Goal: Task Accomplishment & Management: Use online tool/utility

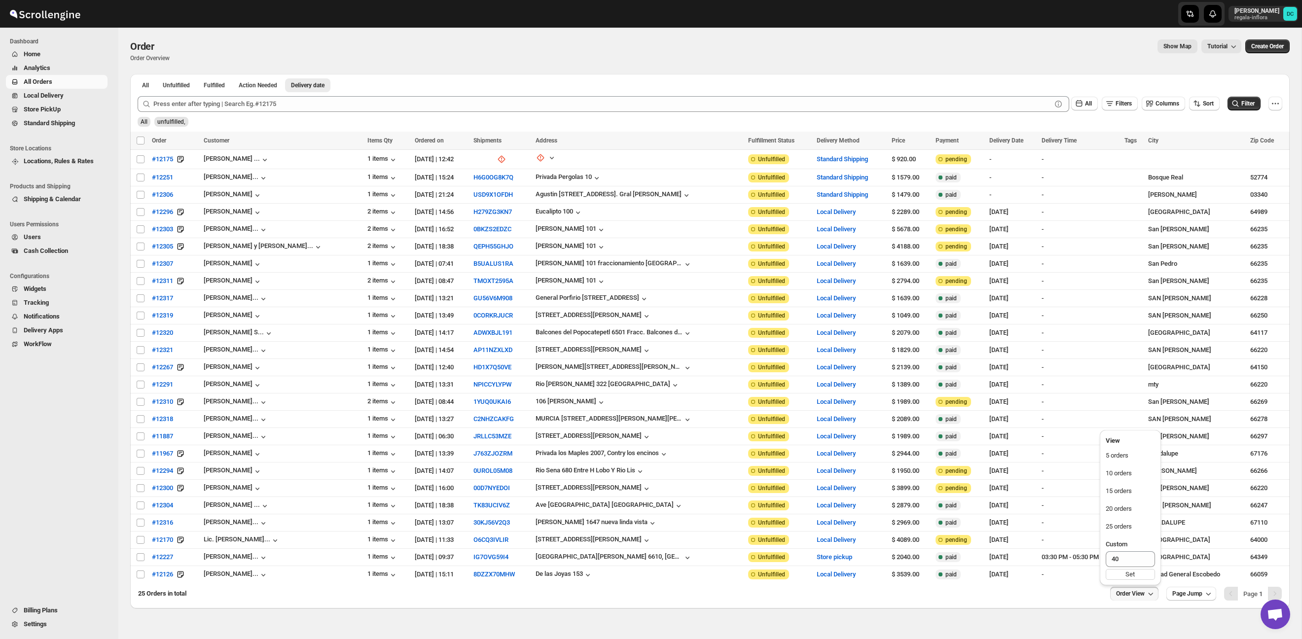
scroll to position [49, 0]
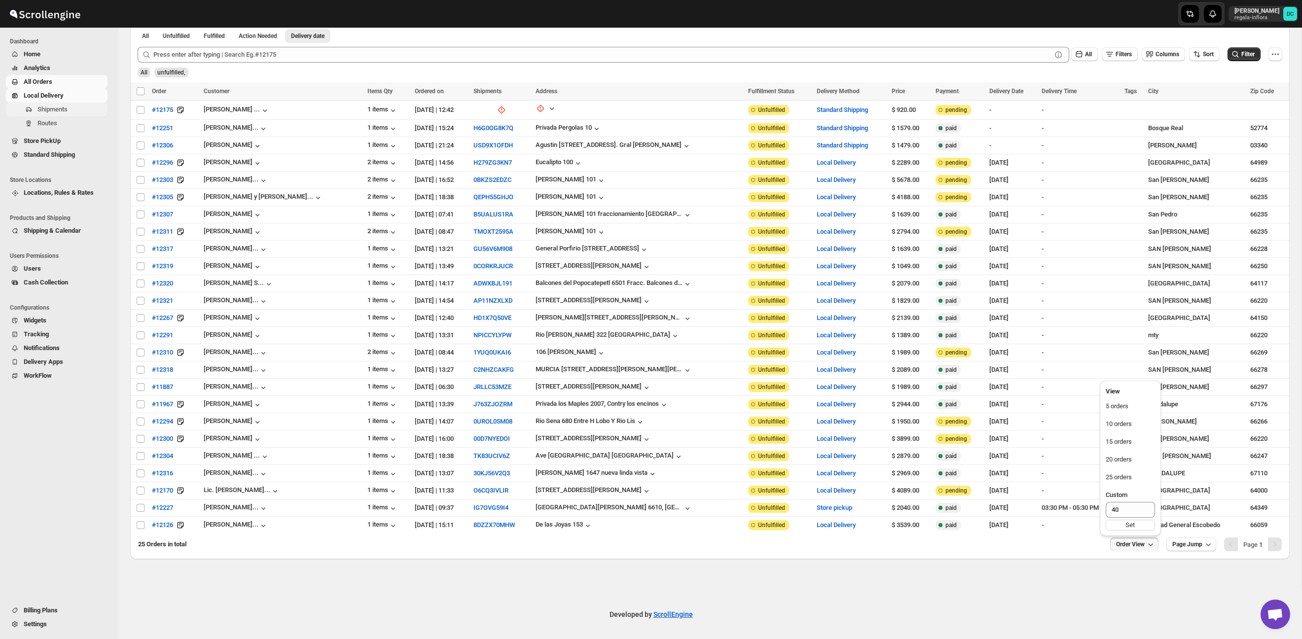
click at [71, 114] on span "Shipments" at bounding box center [71, 110] width 68 height 10
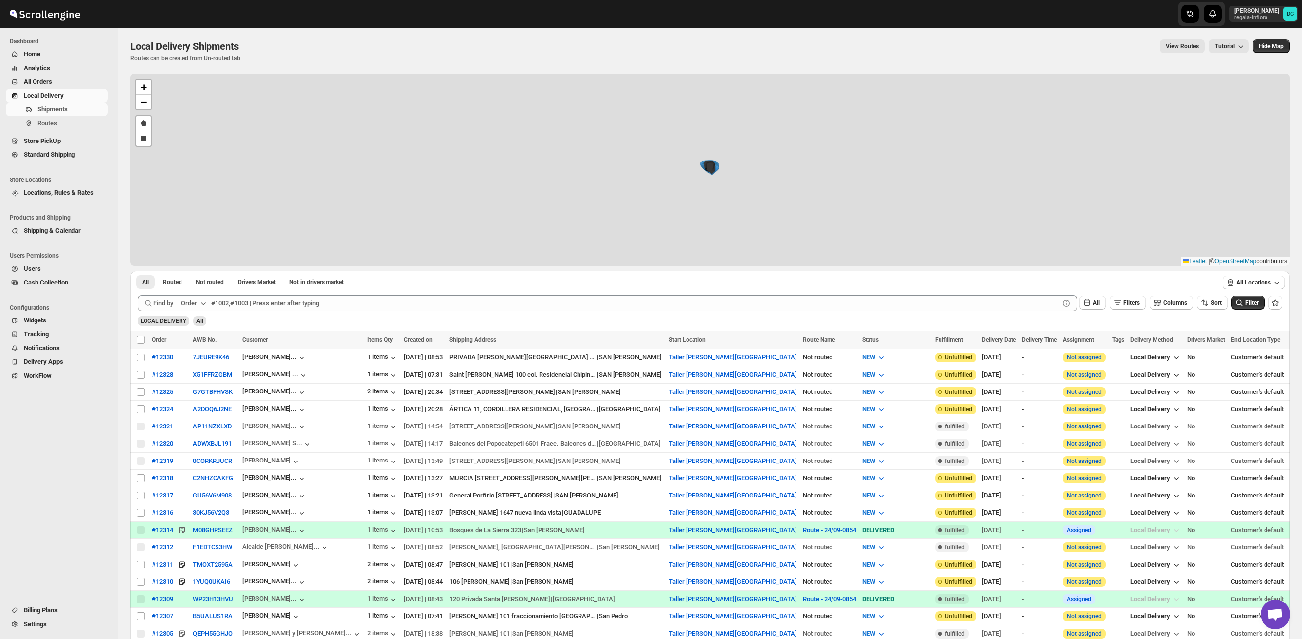
click at [57, 81] on span "All Orders" at bounding box center [65, 82] width 82 height 10
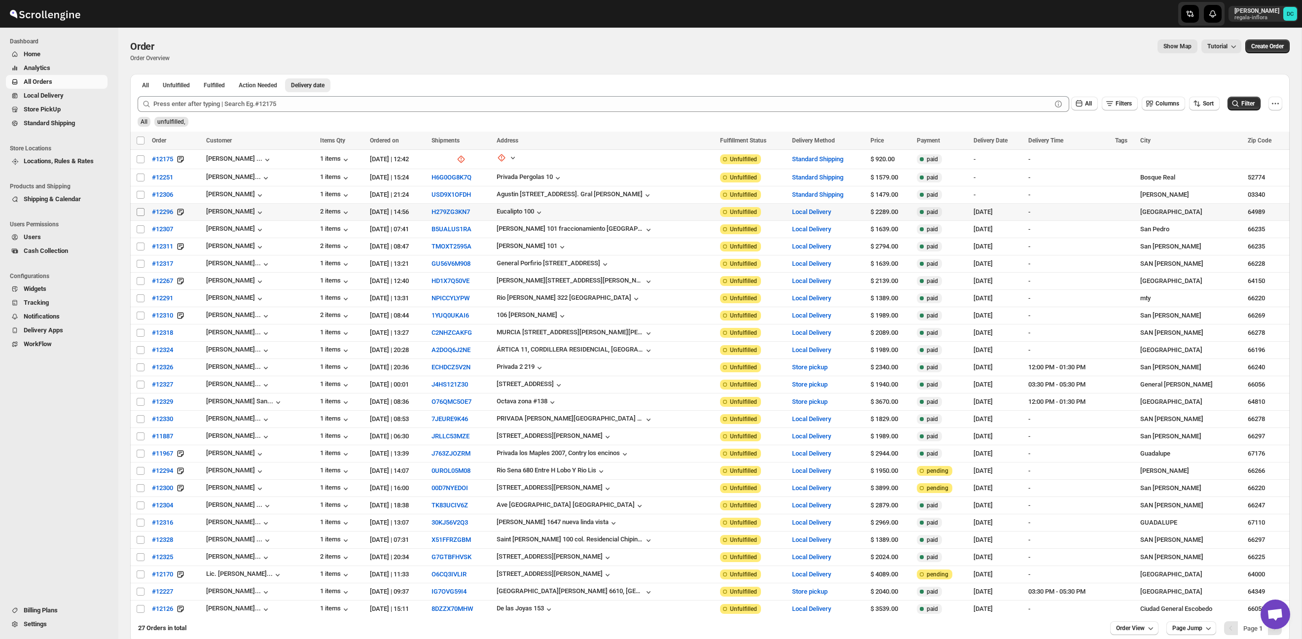
click at [142, 213] on input "Select order" at bounding box center [141, 212] width 8 height 8
checkbox input "true"
click at [141, 230] on input "Select order" at bounding box center [141, 229] width 8 height 8
checkbox input "true"
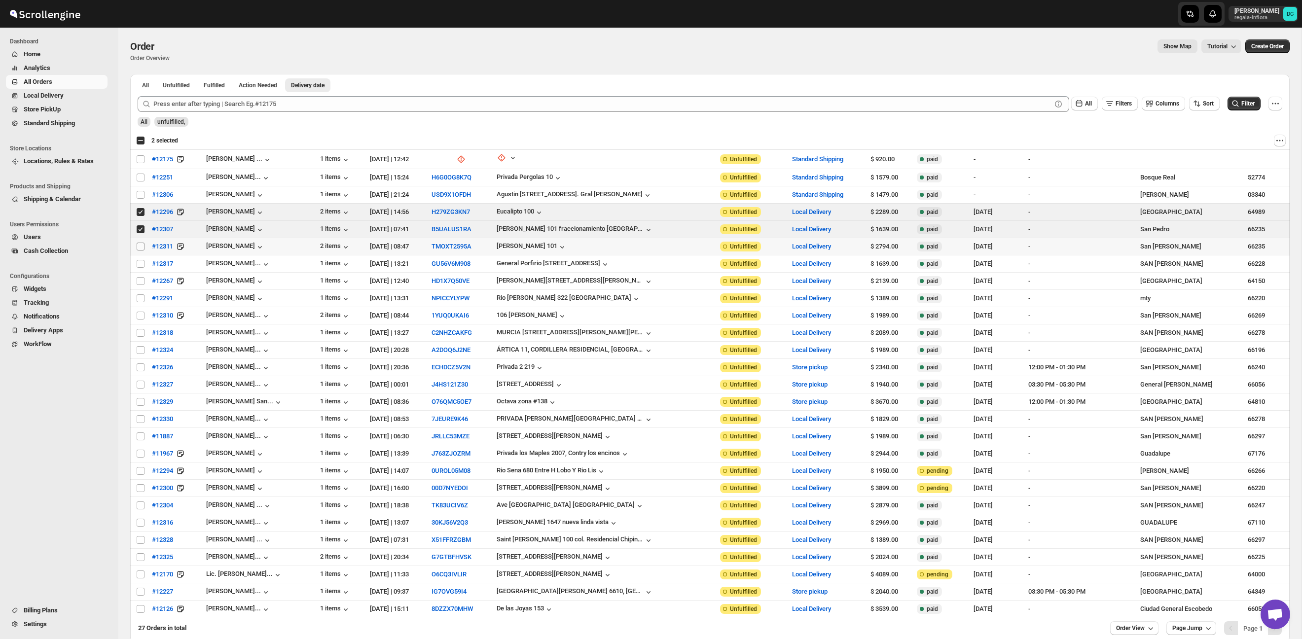
click at [141, 244] on input "Select order" at bounding box center [141, 247] width 8 height 8
checkbox input "true"
click at [141, 256] on td "Select order" at bounding box center [139, 263] width 19 height 17
checkbox input "true"
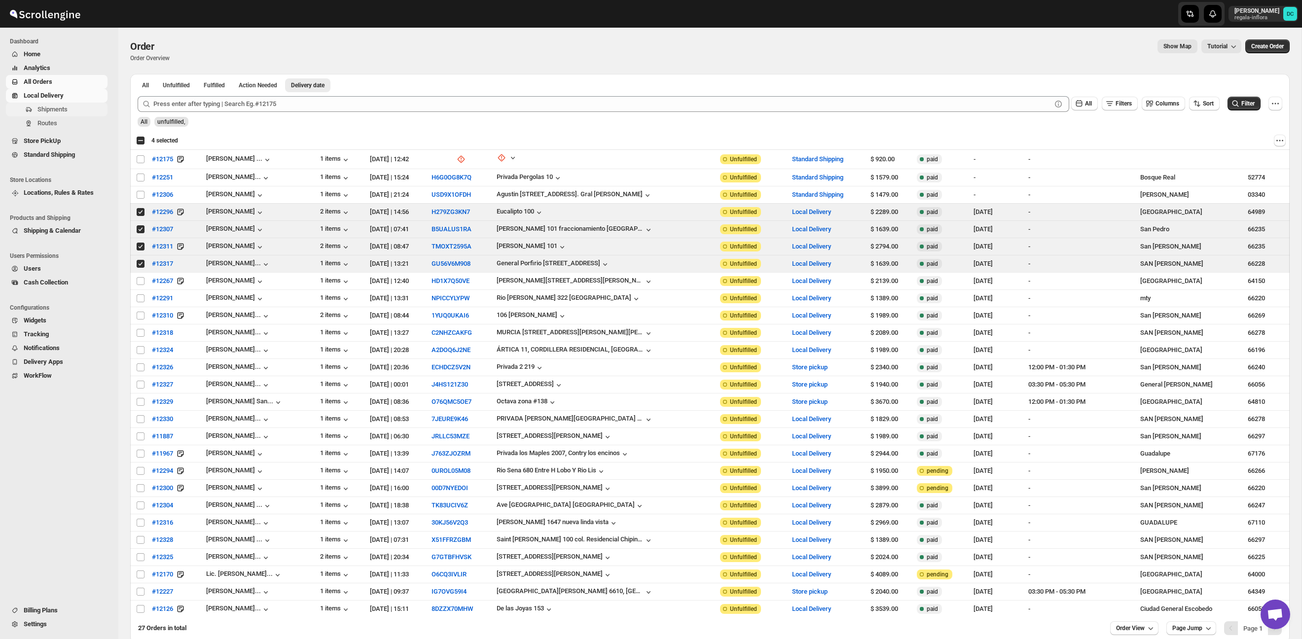
click at [62, 107] on span "Shipments" at bounding box center [52, 109] width 30 height 7
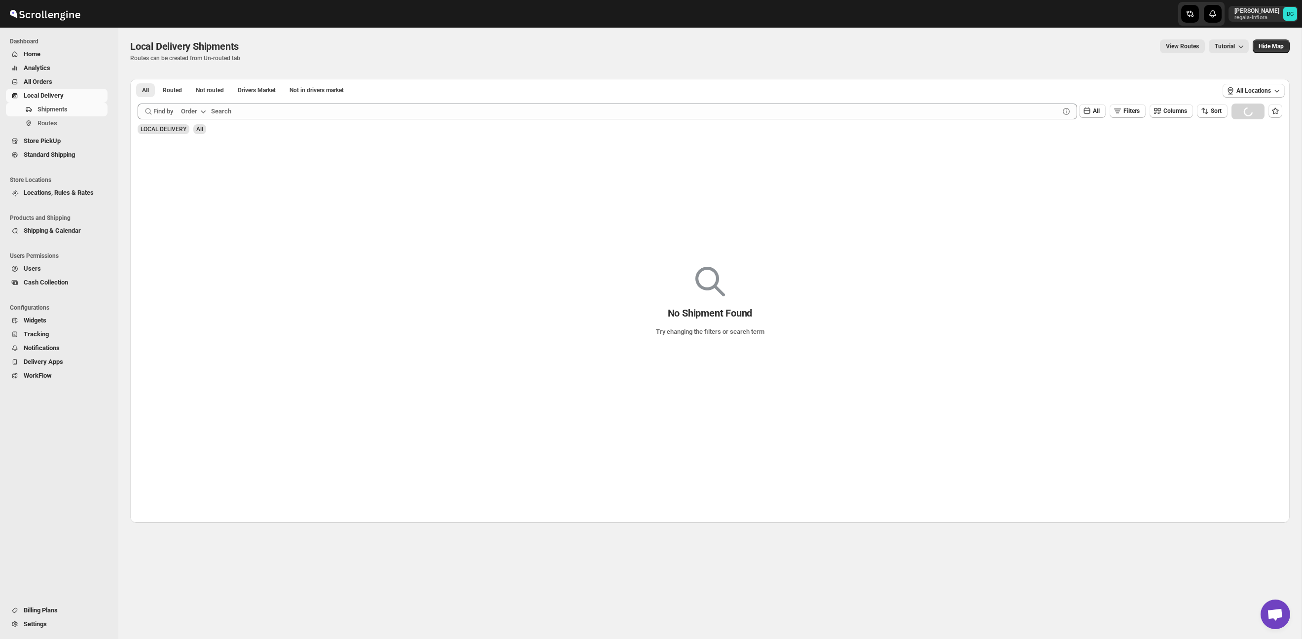
click at [57, 78] on span "All Orders" at bounding box center [65, 82] width 82 height 10
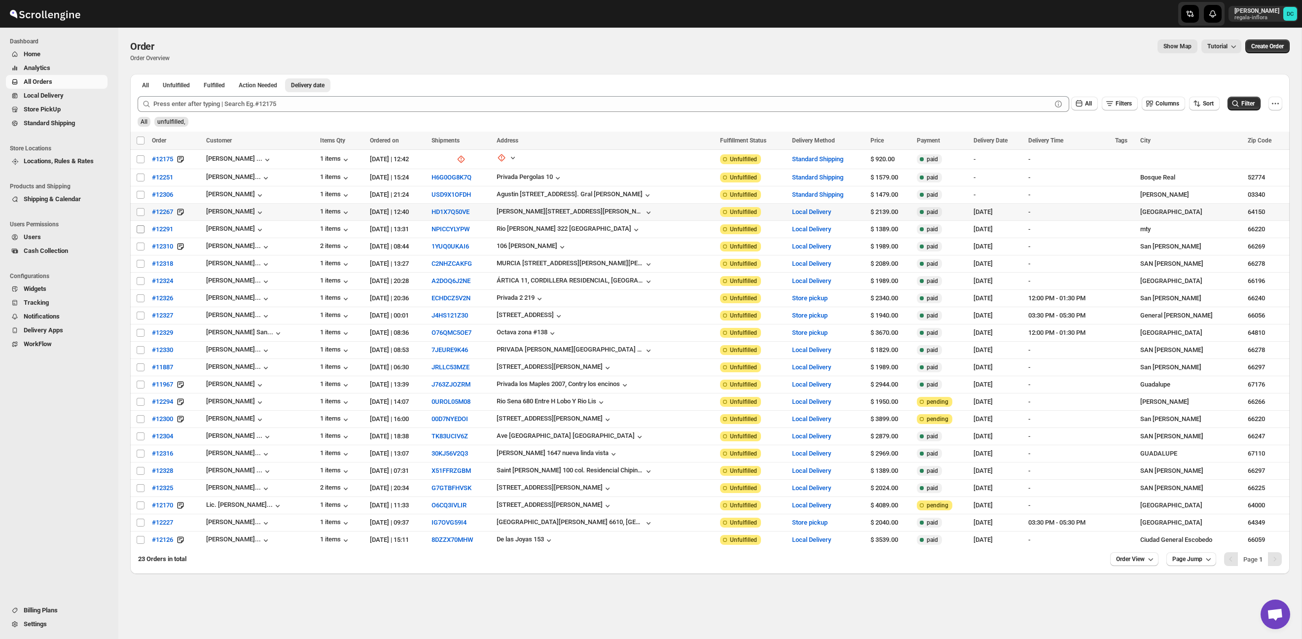
drag, startPoint x: 139, startPoint y: 212, endPoint x: 139, endPoint y: 225, distance: 12.8
click at [138, 212] on input "Select order" at bounding box center [141, 212] width 8 height 8
checkbox input "true"
click at [140, 231] on input "Select order" at bounding box center [141, 229] width 8 height 8
checkbox input "true"
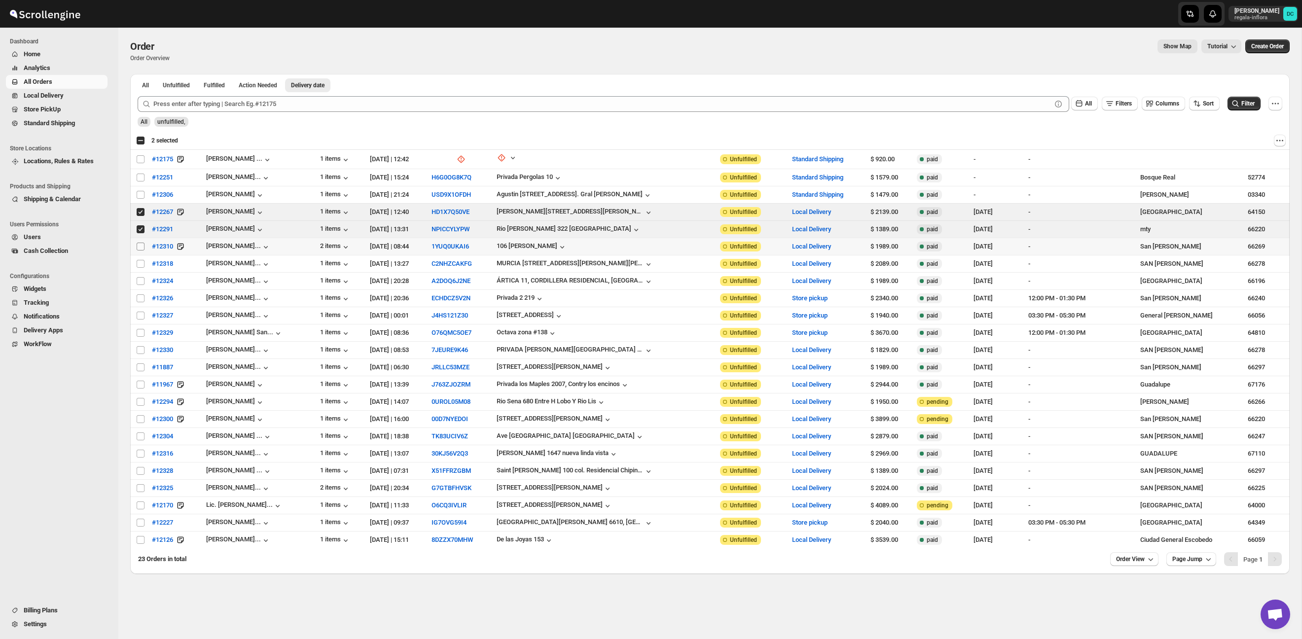
click at [139, 248] on input "Select order" at bounding box center [141, 247] width 8 height 8
checkbox input "true"
click at [139, 266] on input "Select order" at bounding box center [141, 264] width 8 height 8
checkbox input "true"
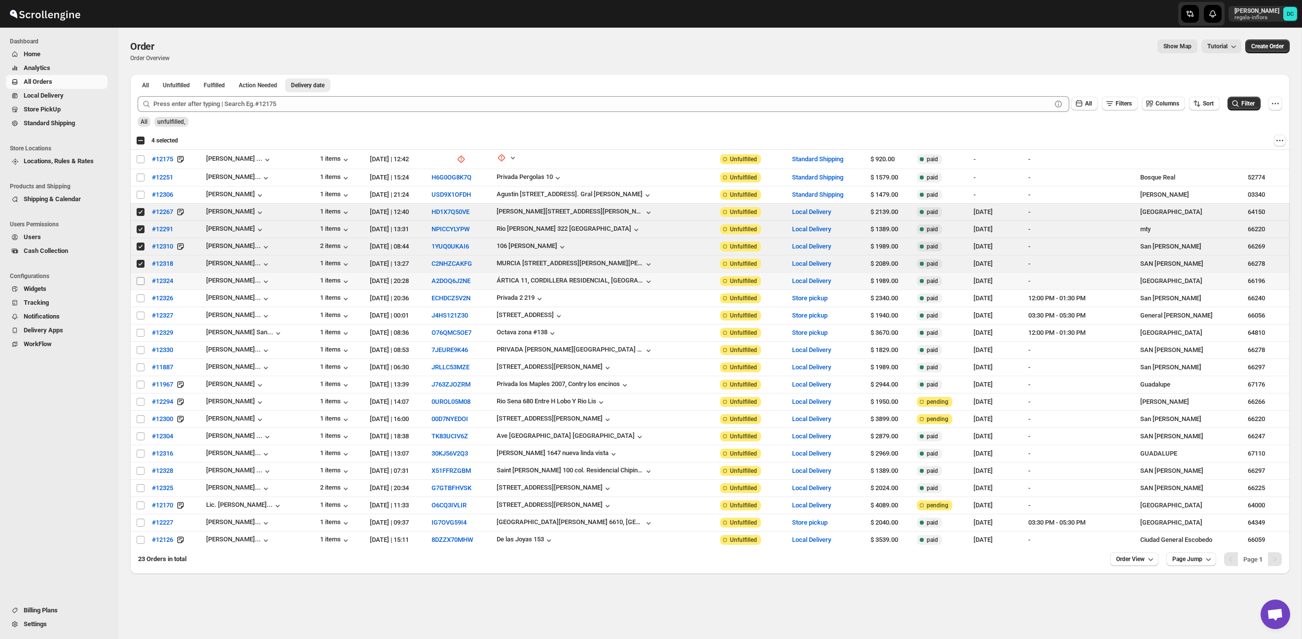
click at [139, 282] on input "Select order" at bounding box center [141, 281] width 8 height 8
checkbox input "true"
click at [140, 298] on input "Select order" at bounding box center [141, 298] width 8 height 8
checkbox input "true"
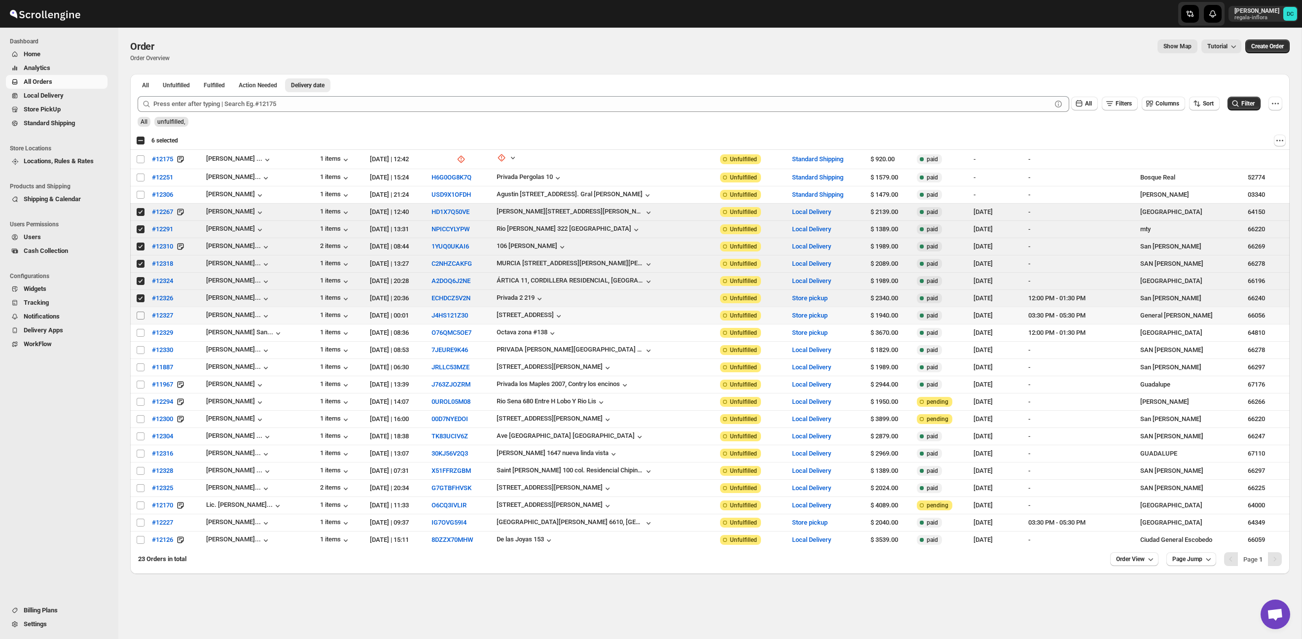
click at [137, 311] on span at bounding box center [140, 315] width 9 height 9
click at [137, 312] on input "Select order" at bounding box center [141, 316] width 8 height 8
checkbox input "false"
click at [135, 325] on td "Select order" at bounding box center [139, 332] width 19 height 17
checkbox input "true"
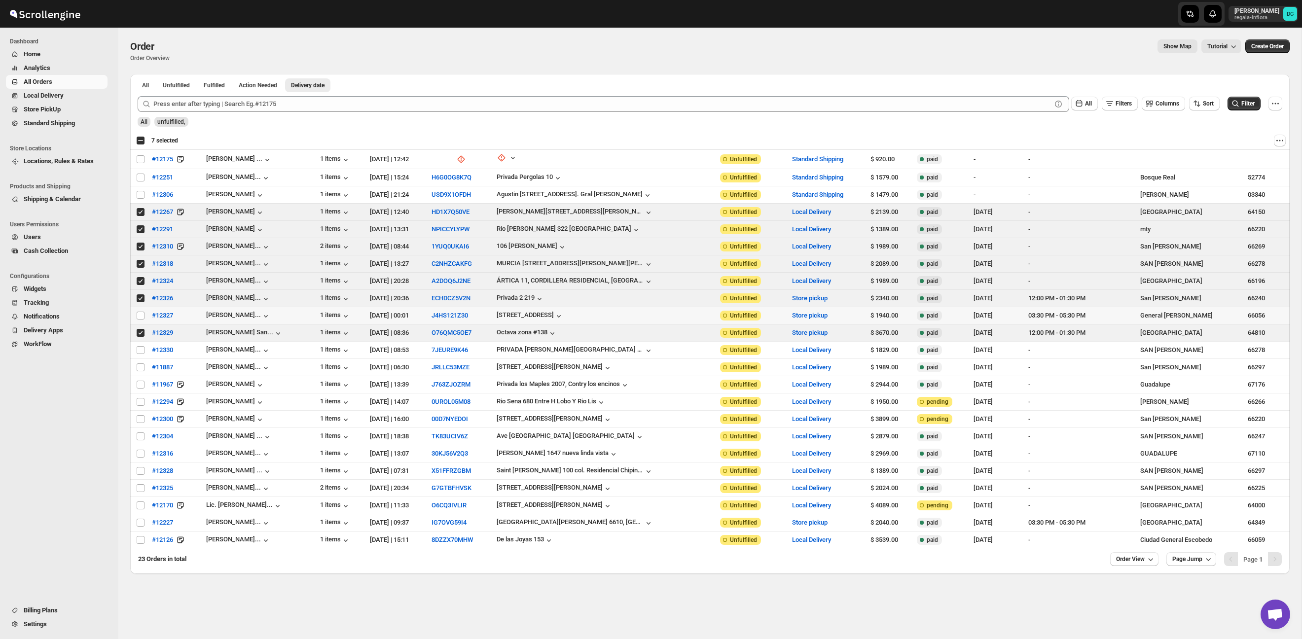
drag, startPoint x: 142, startPoint y: 316, endPoint x: 139, endPoint y: 331, distance: 15.7
click at [142, 316] on input "Select order" at bounding box center [141, 316] width 8 height 8
checkbox input "true"
click at [140, 349] on input "Select order" at bounding box center [141, 350] width 8 height 8
checkbox input "true"
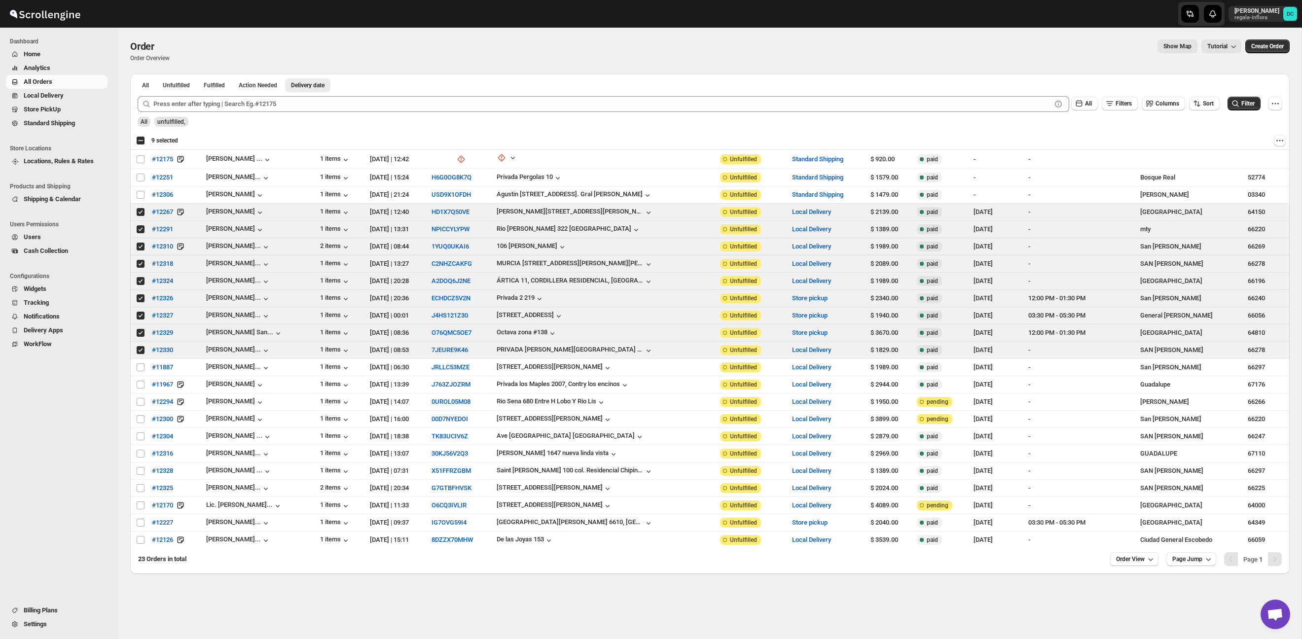
click at [139, 142] on div "Select all 23 orders 9 selected" at bounding box center [157, 140] width 42 height 9
checkbox input "true"
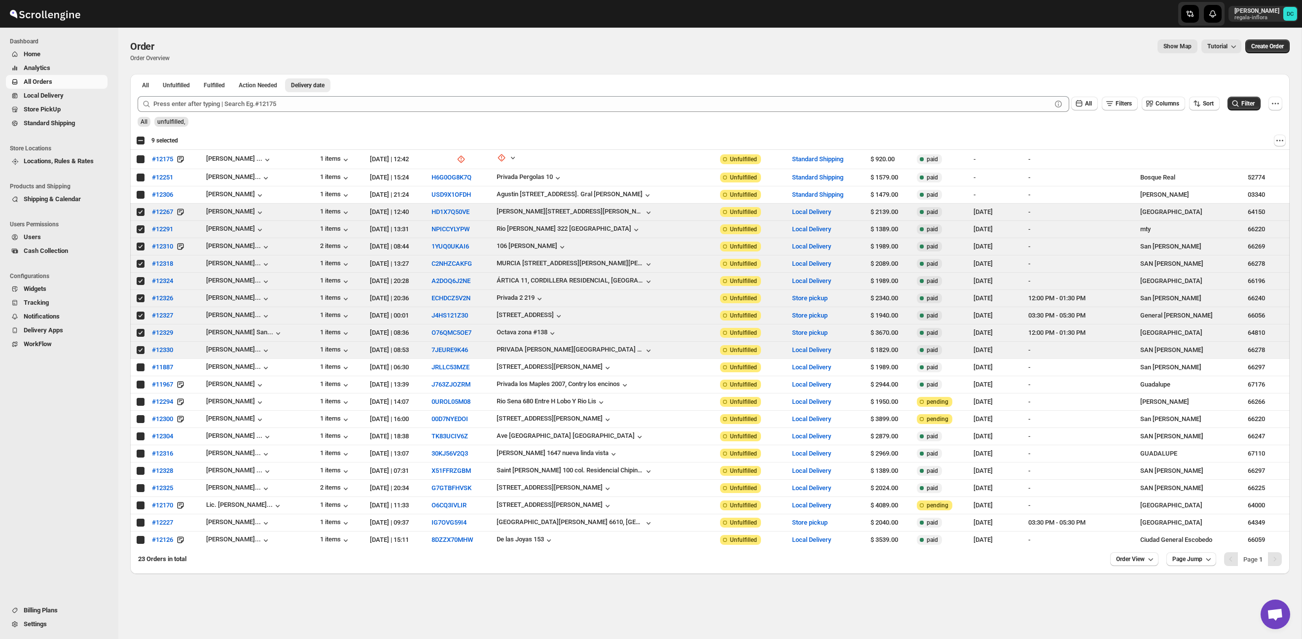
checkbox input "true"
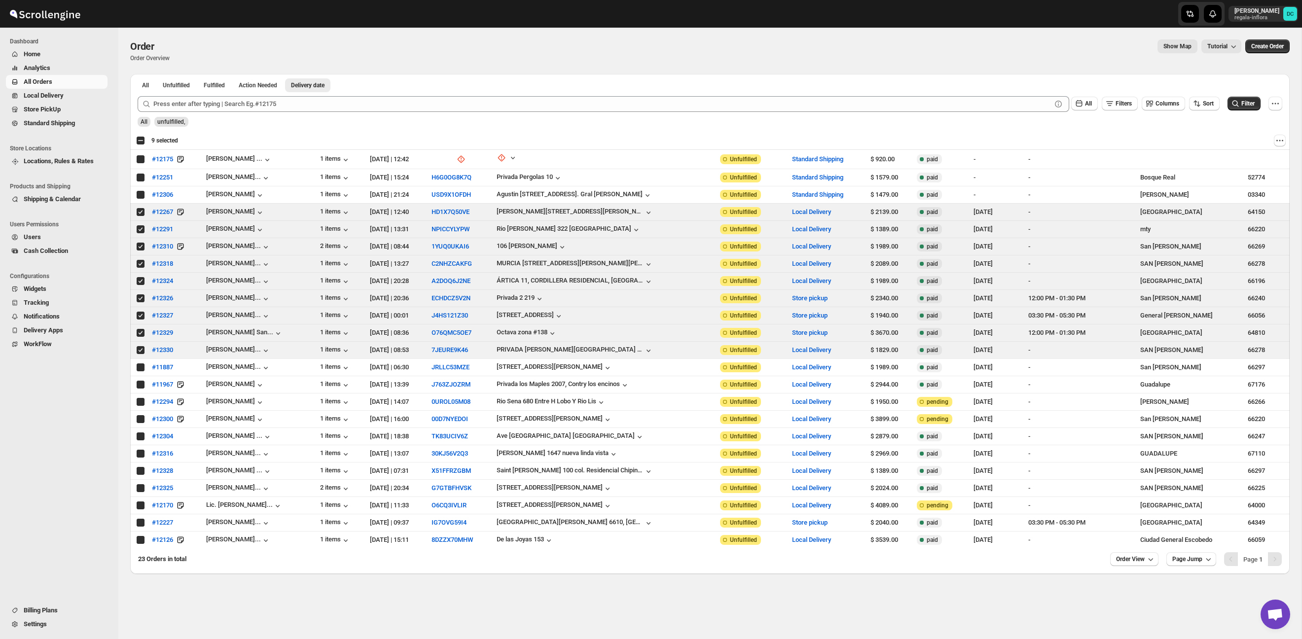
checkbox input "true"
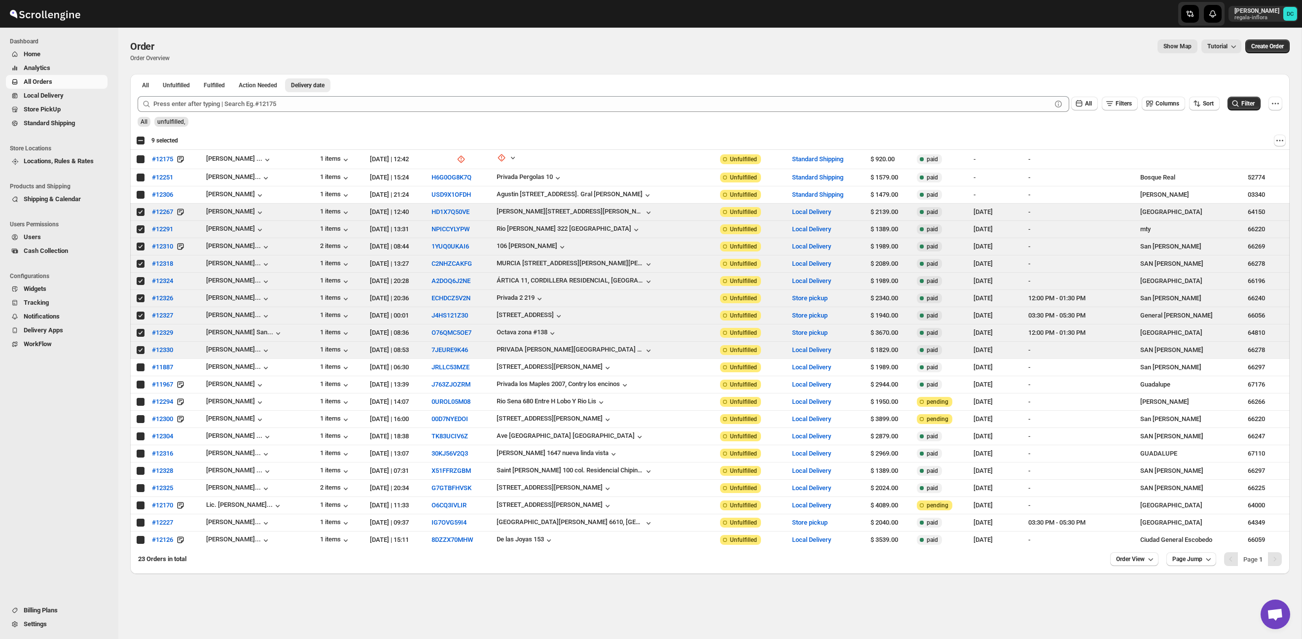
checkbox input "true"
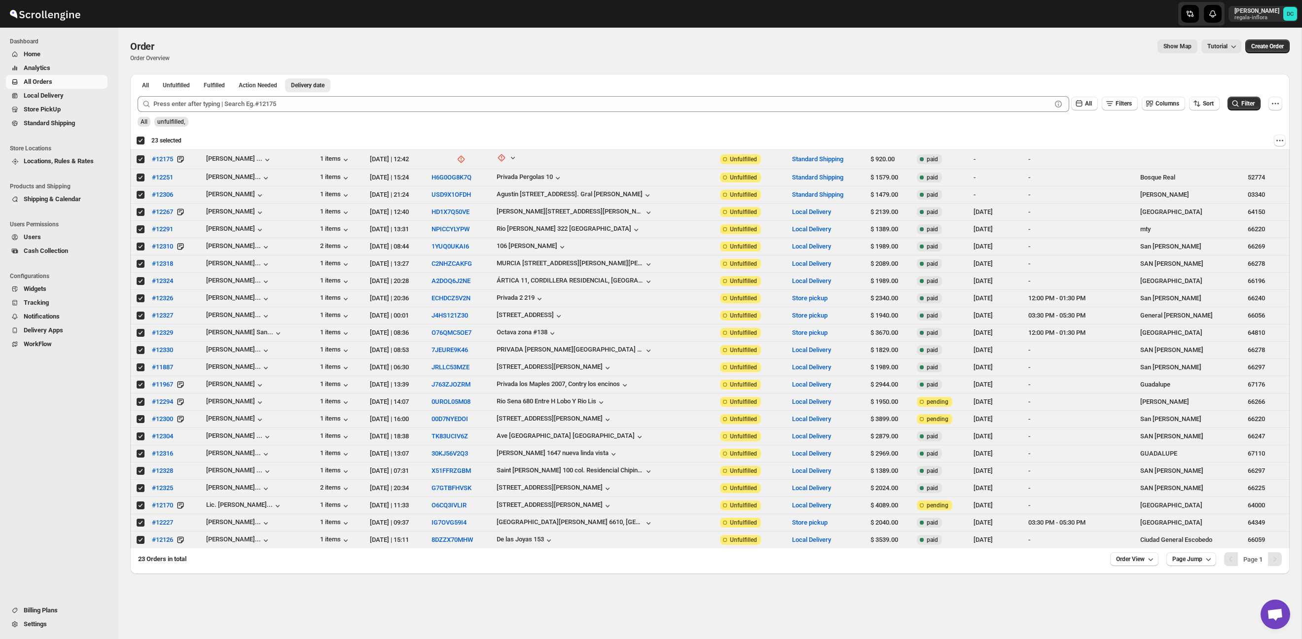
click at [139, 142] on div "Deselect all 23 orders 23 selected" at bounding box center [158, 140] width 45 height 9
checkbox input "false"
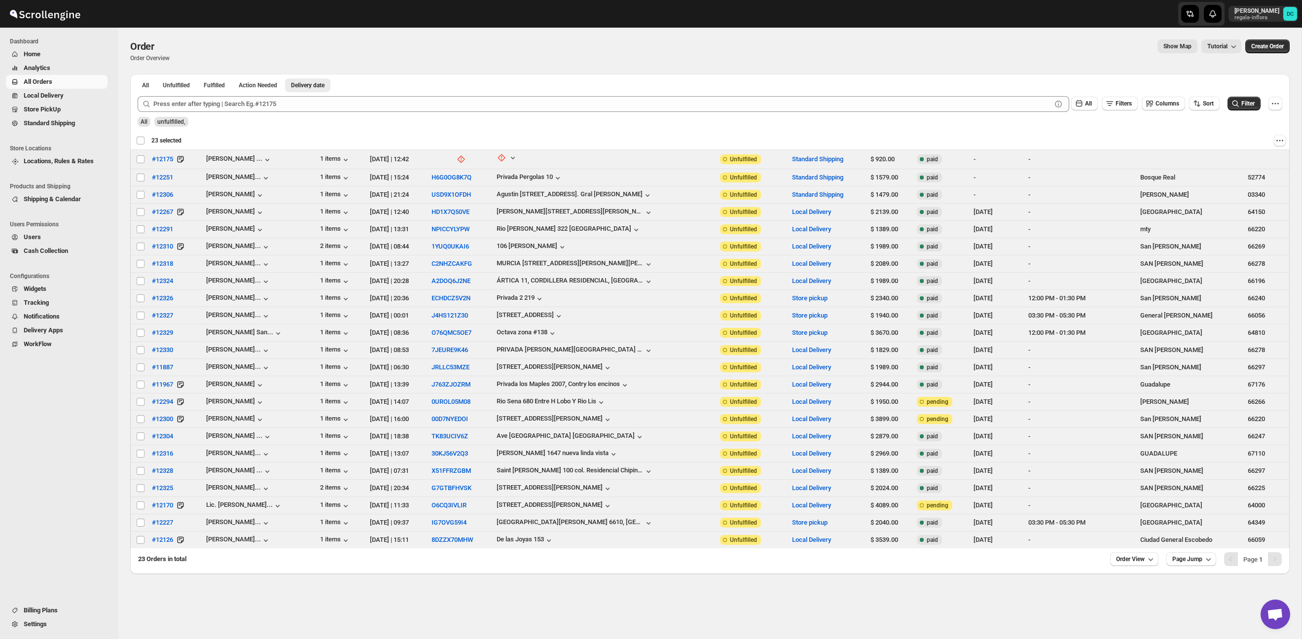
checkbox input "false"
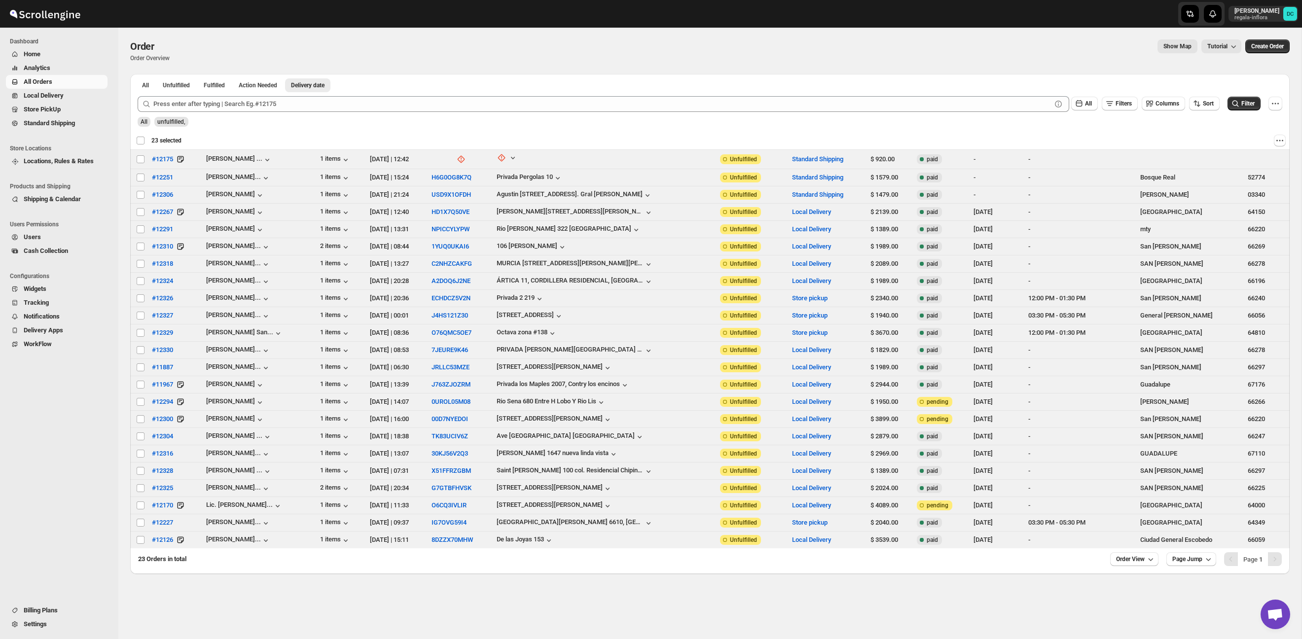
checkbox input "false"
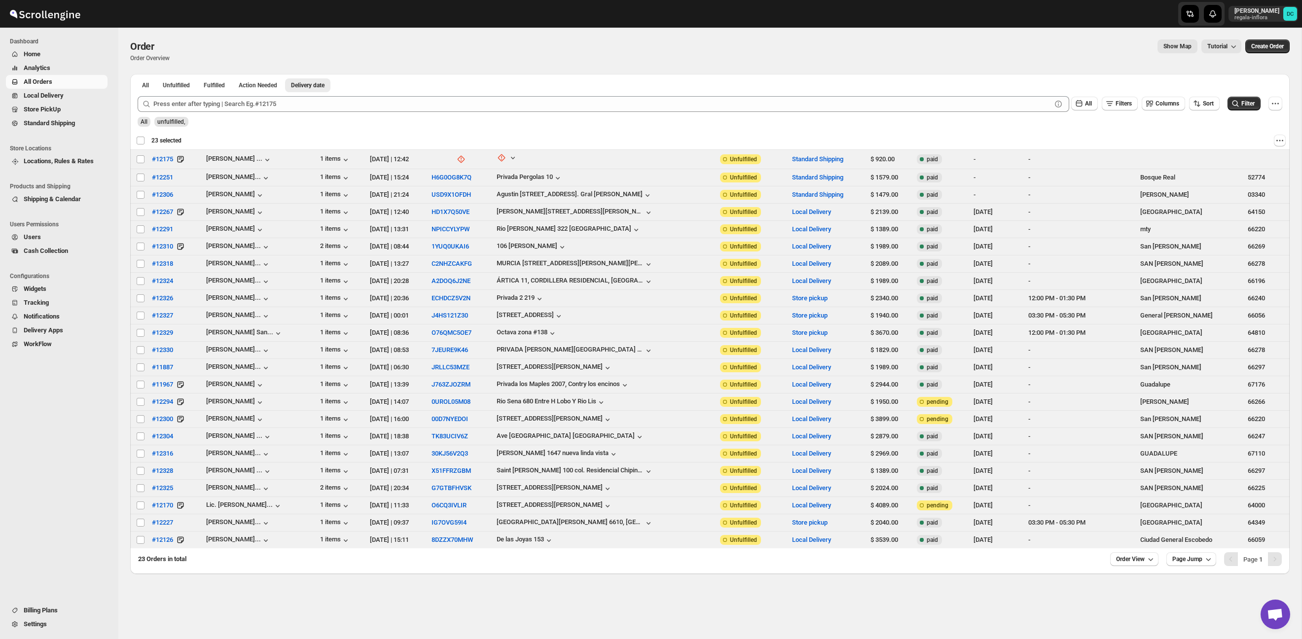
checkbox input "false"
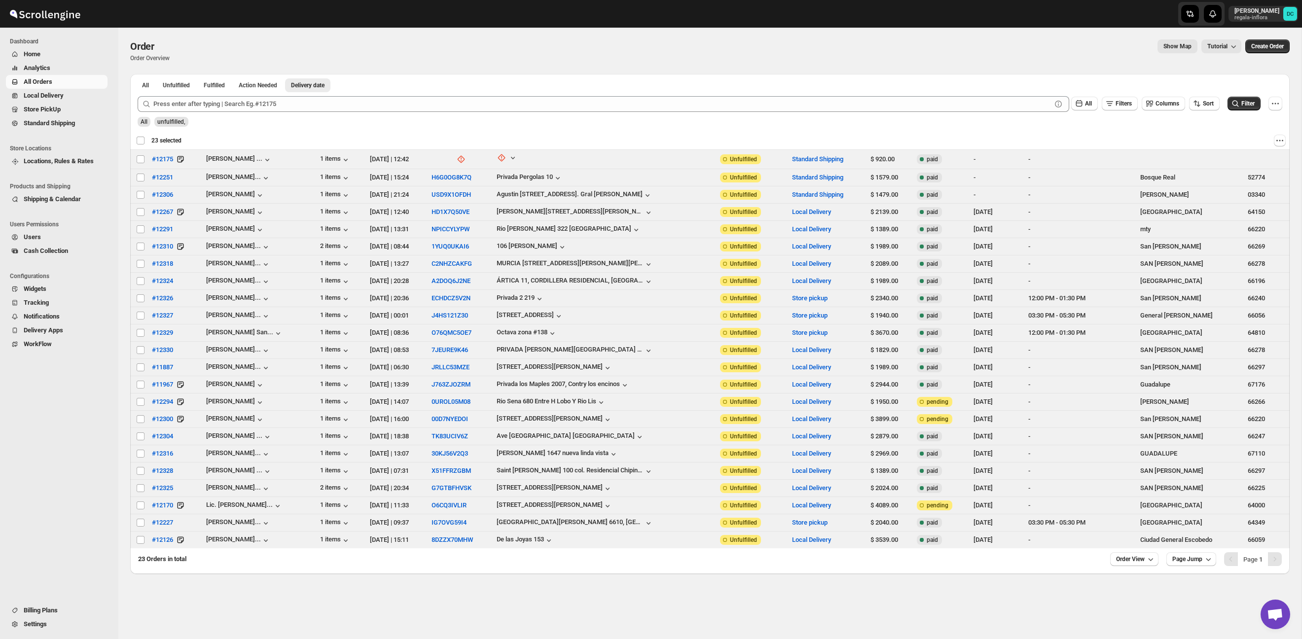
checkbox input "false"
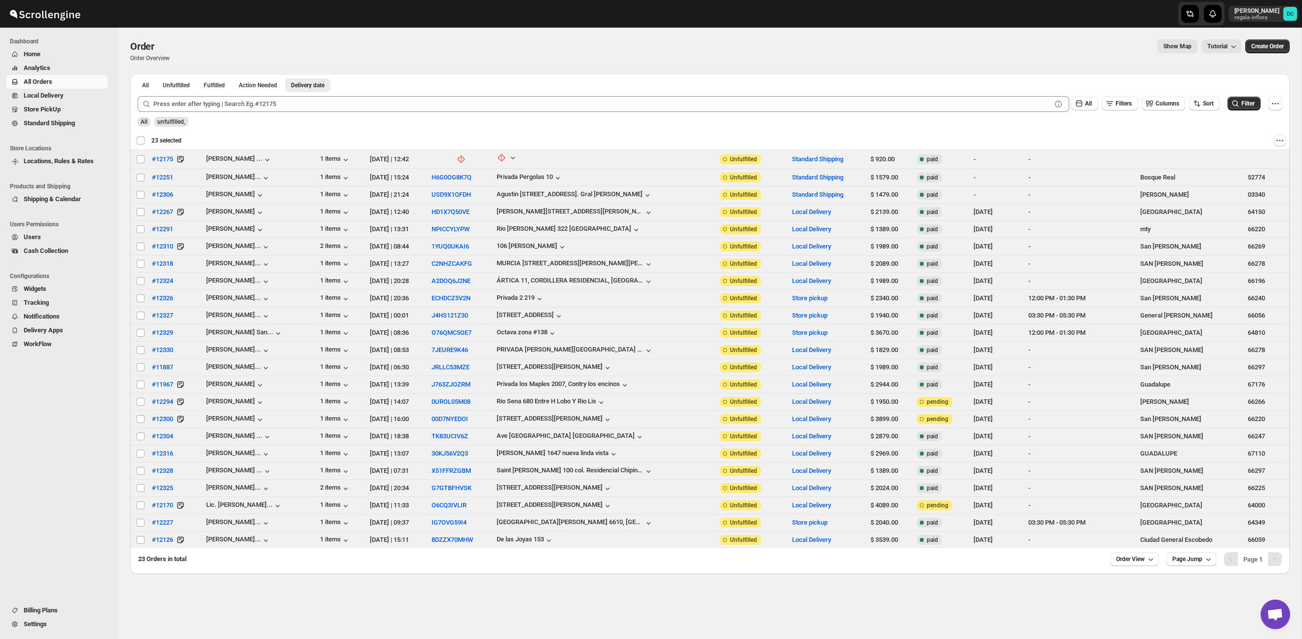
checkbox input "false"
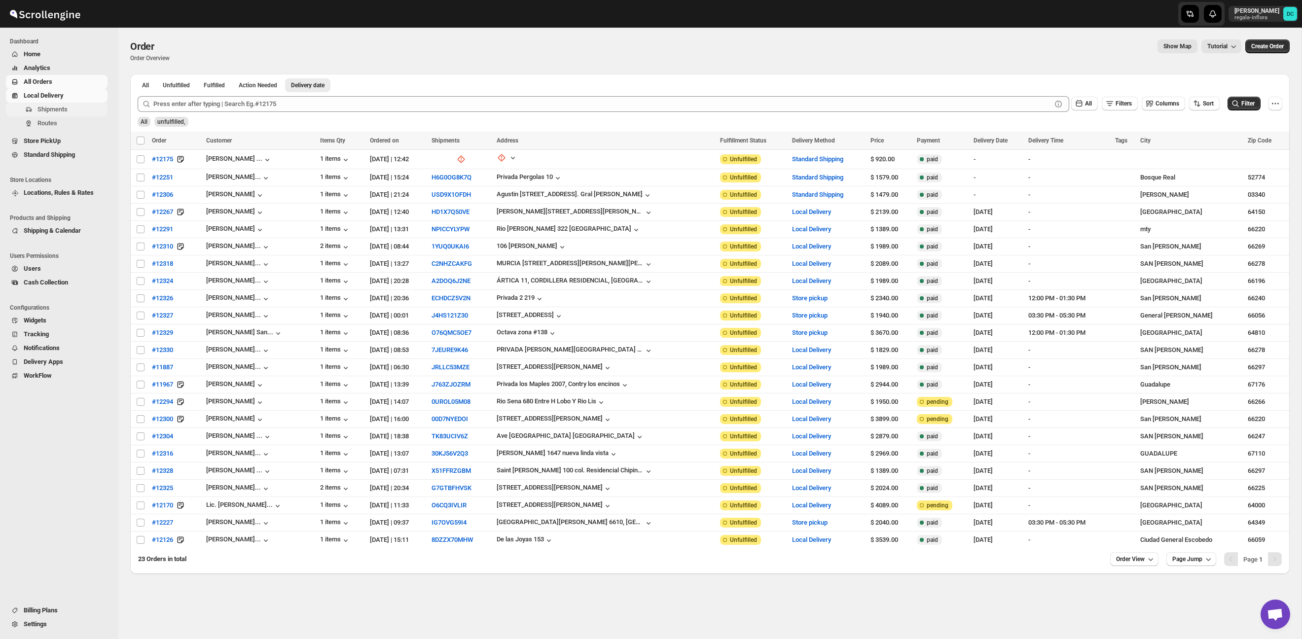
click at [71, 107] on span "Shipments" at bounding box center [71, 110] width 68 height 10
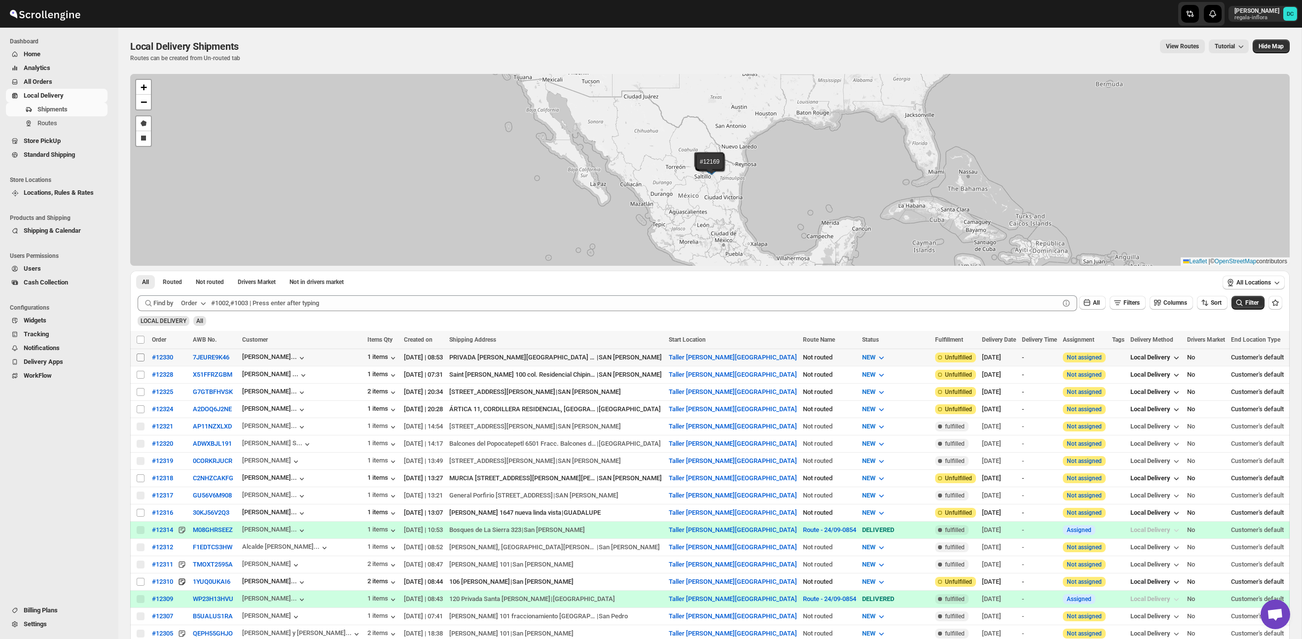
click at [141, 356] on input "Select shipment" at bounding box center [141, 358] width 8 height 8
checkbox input "true"
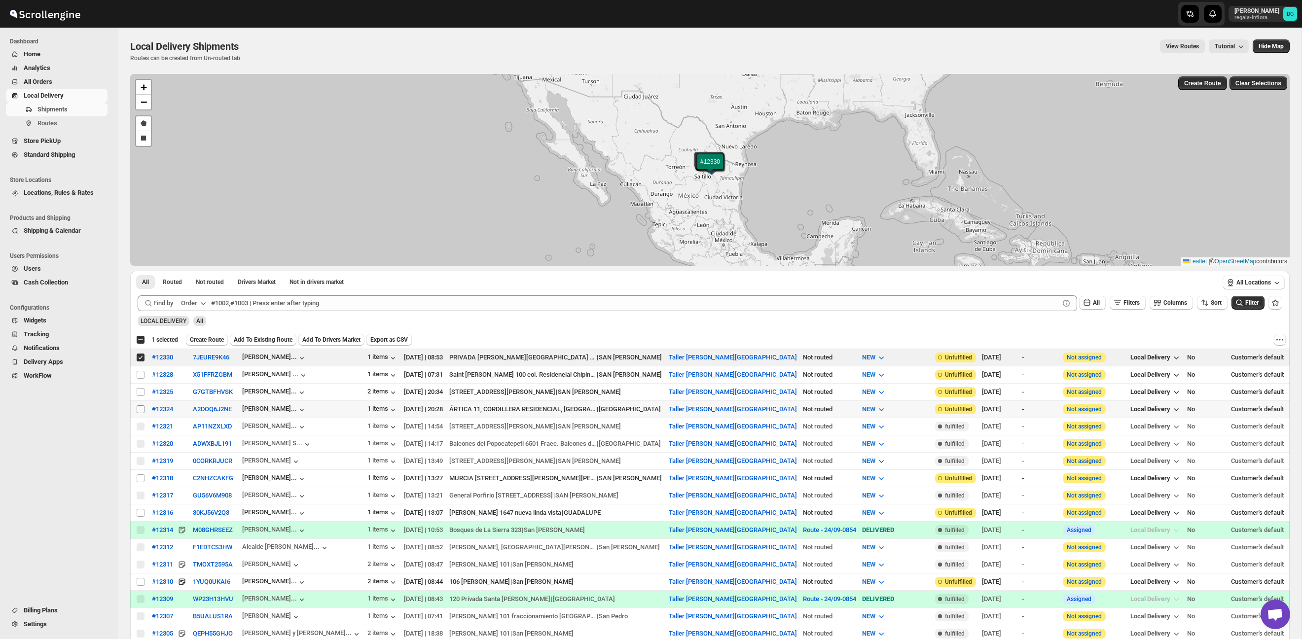
click at [139, 407] on input "Select shipment" at bounding box center [141, 409] width 8 height 8
checkbox input "true"
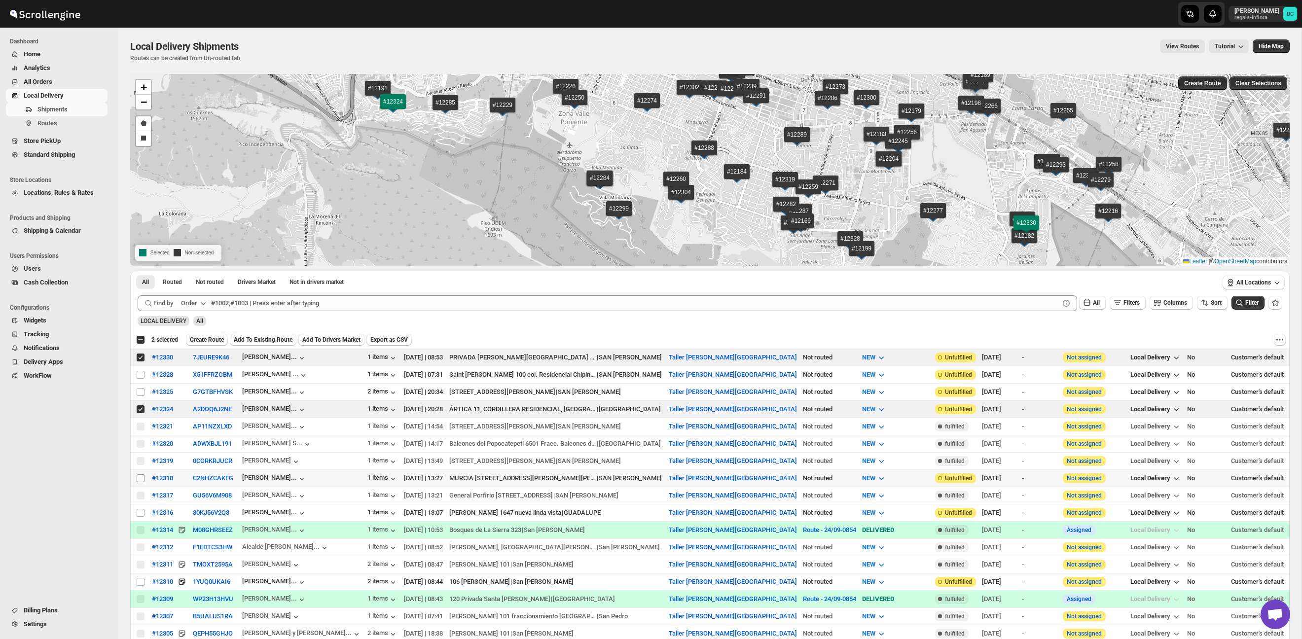
click at [140, 479] on input "Select shipment" at bounding box center [141, 478] width 8 height 8
checkbox input "true"
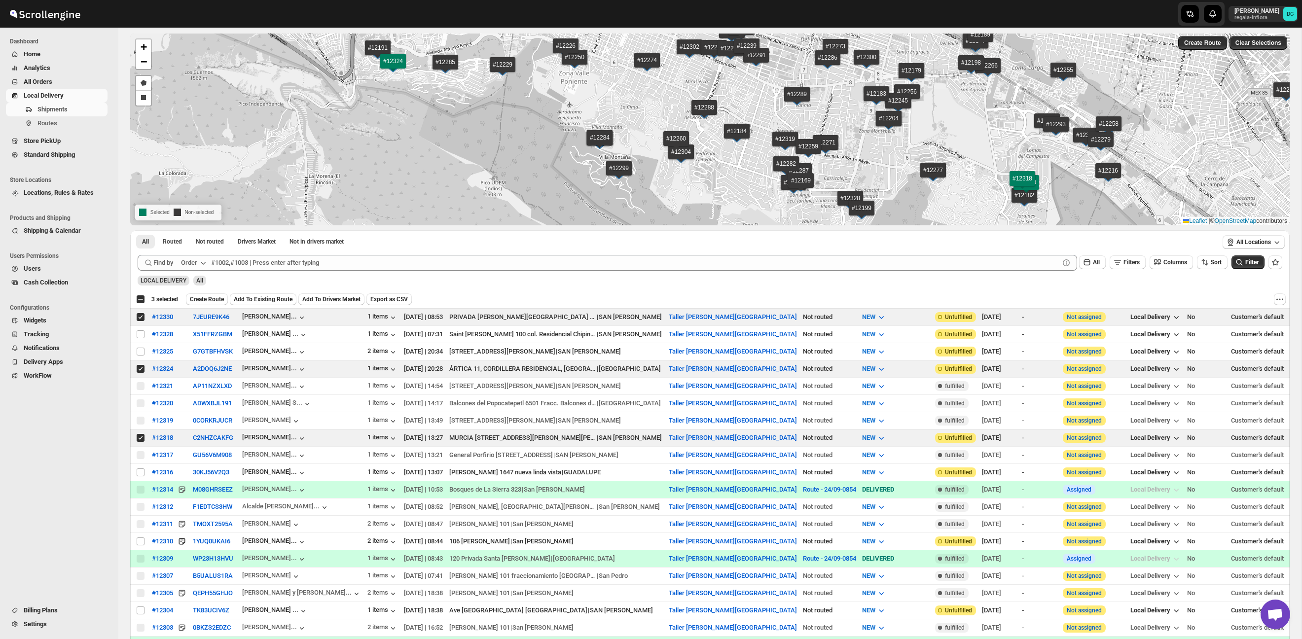
scroll to position [61, 0]
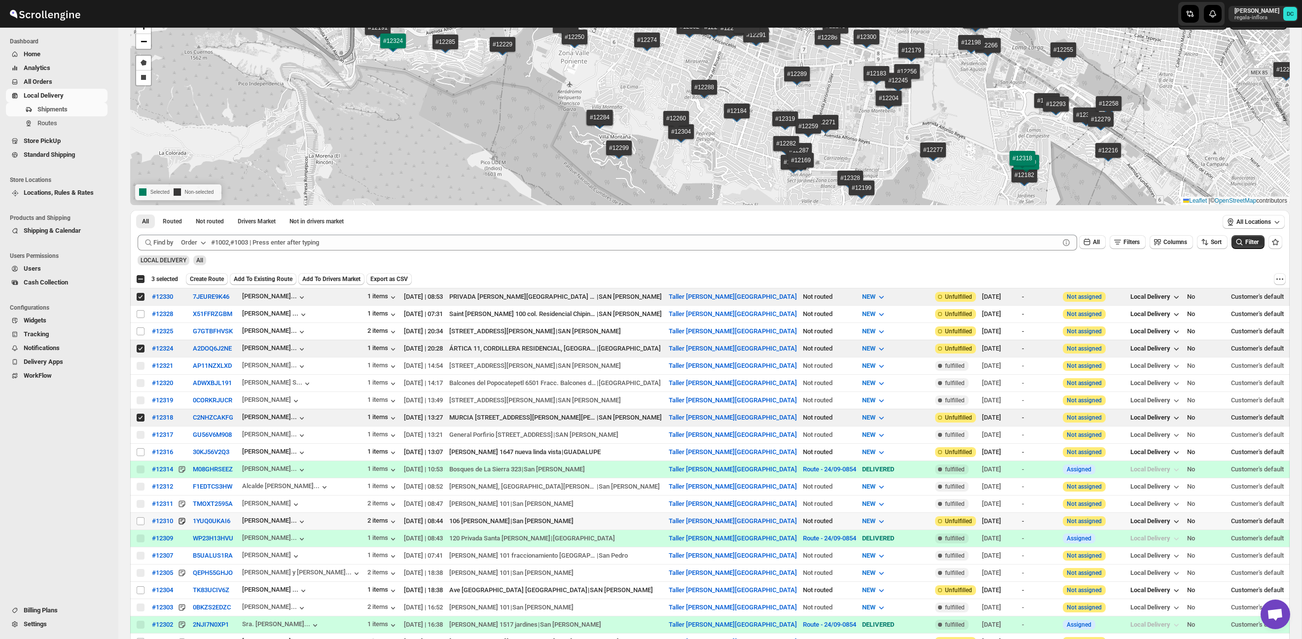
drag, startPoint x: 141, startPoint y: 522, endPoint x: 174, endPoint y: 514, distance: 34.3
click at [141, 522] on input "Select shipment" at bounding box center [141, 521] width 8 height 8
checkbox input "true"
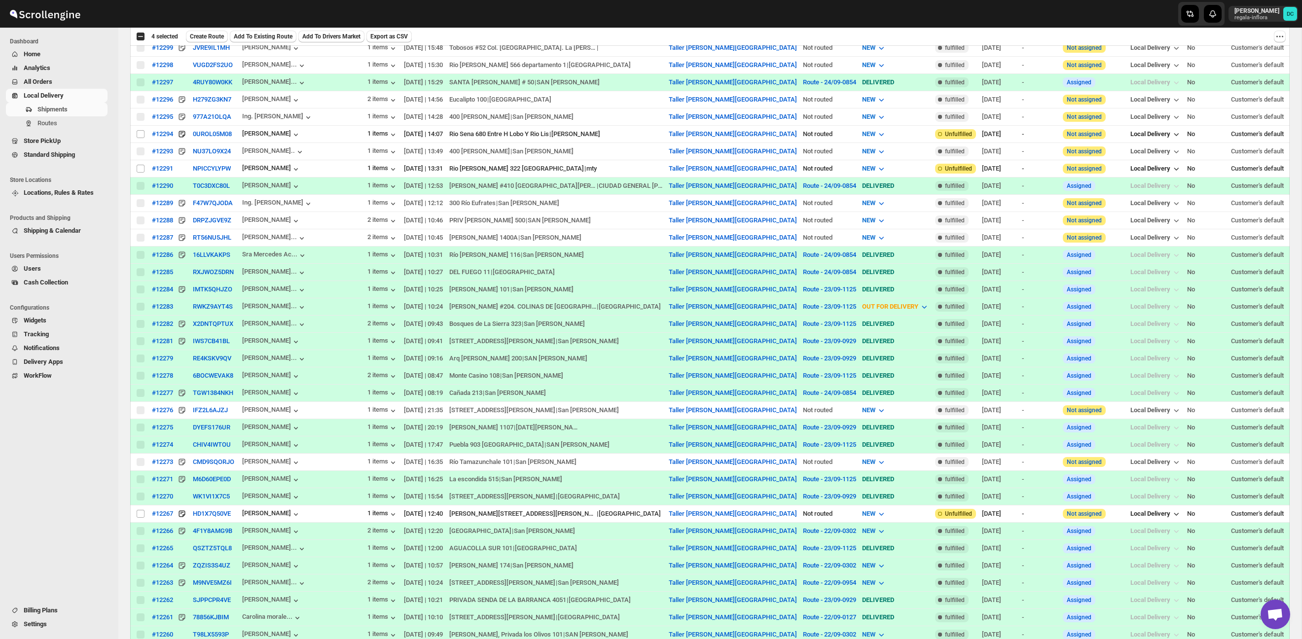
scroll to position [678, 0]
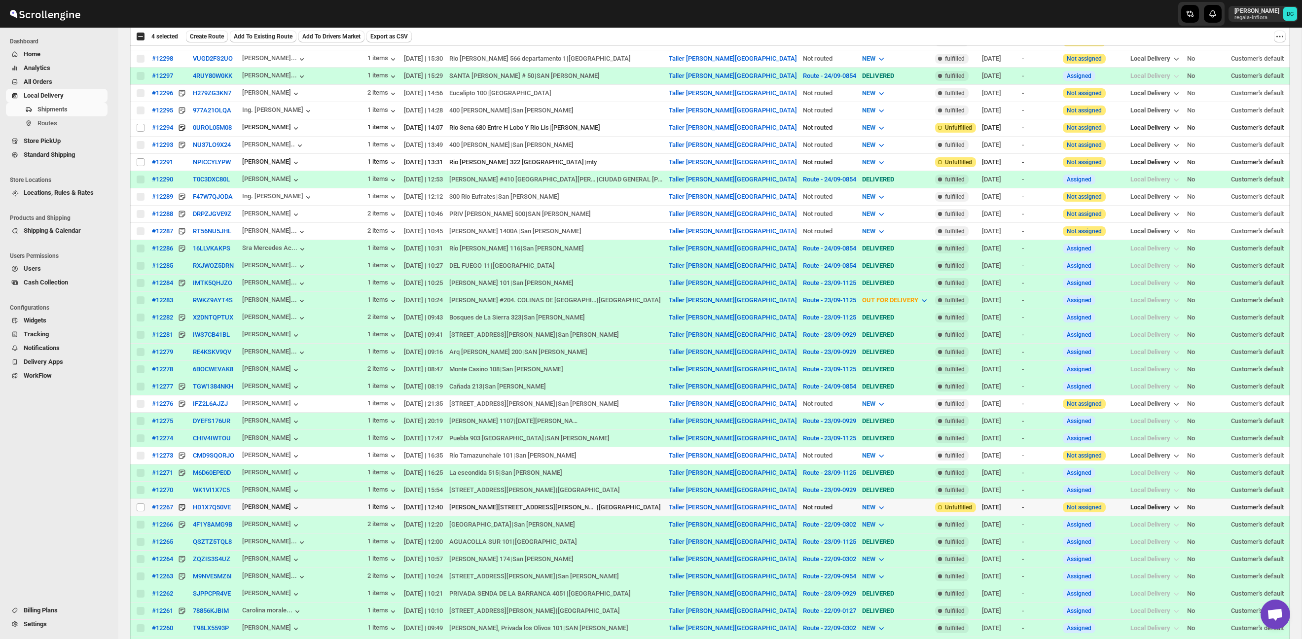
drag, startPoint x: 142, startPoint y: 511, endPoint x: 224, endPoint y: 497, distance: 84.1
click at [141, 511] on input "Select shipment" at bounding box center [141, 507] width 8 height 8
checkbox input "true"
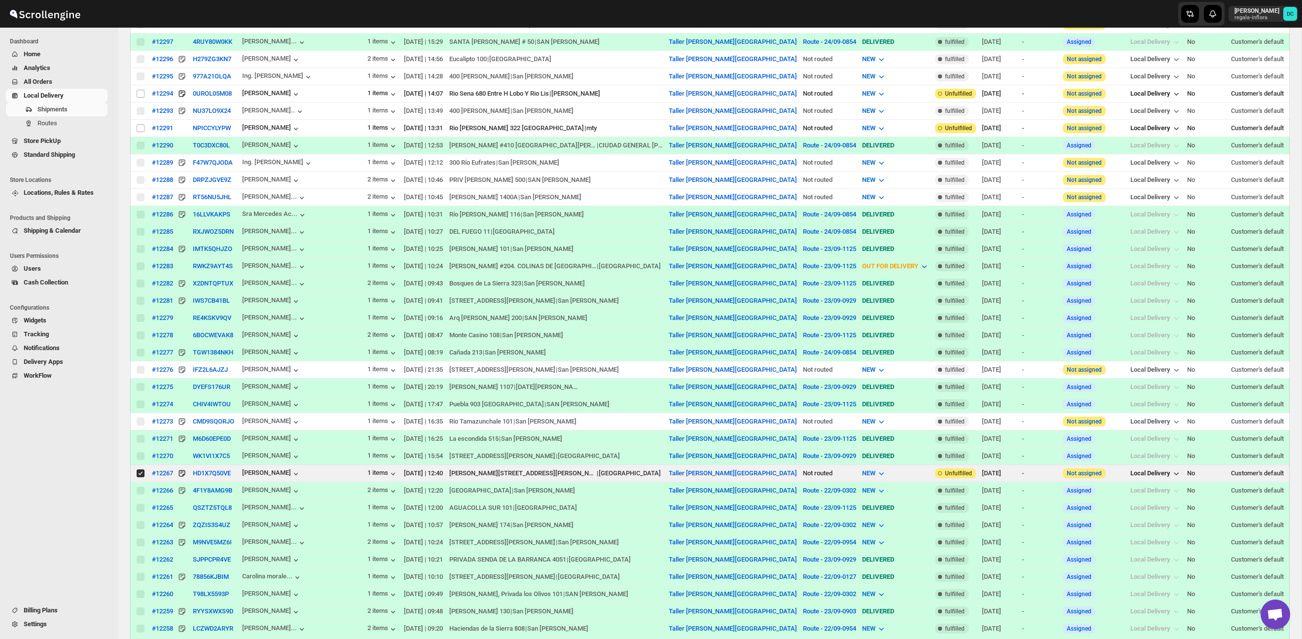
scroll to position [0, 0]
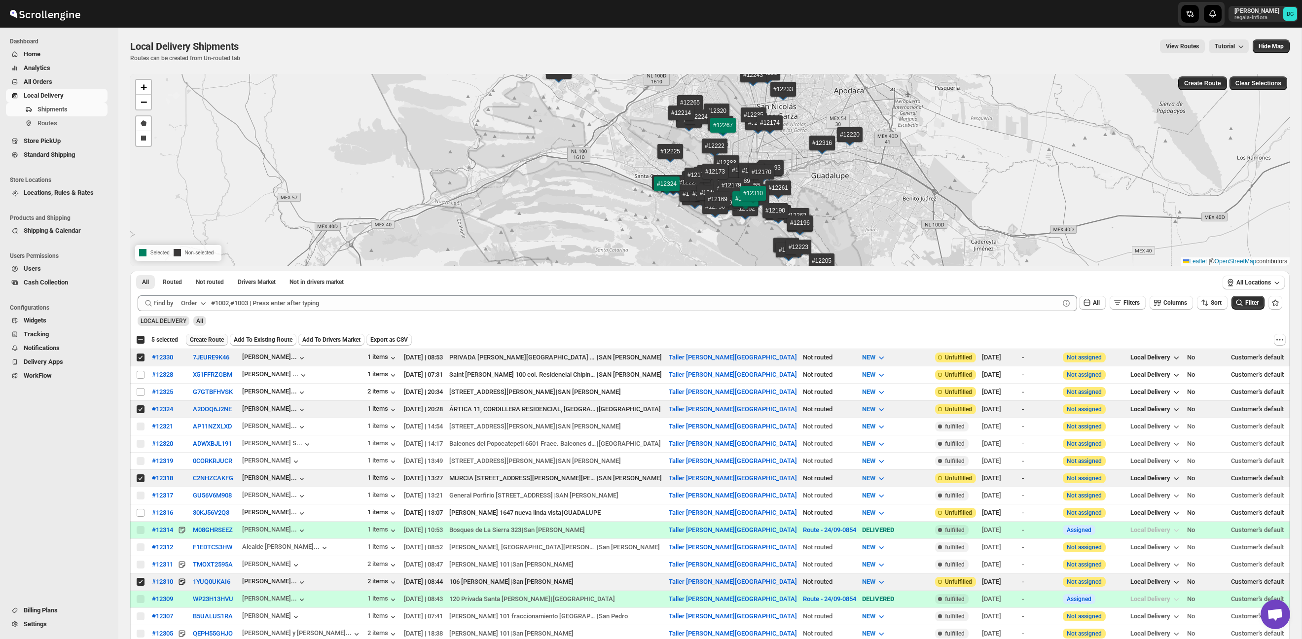
click at [207, 341] on span "Create Route" at bounding box center [207, 340] width 34 height 8
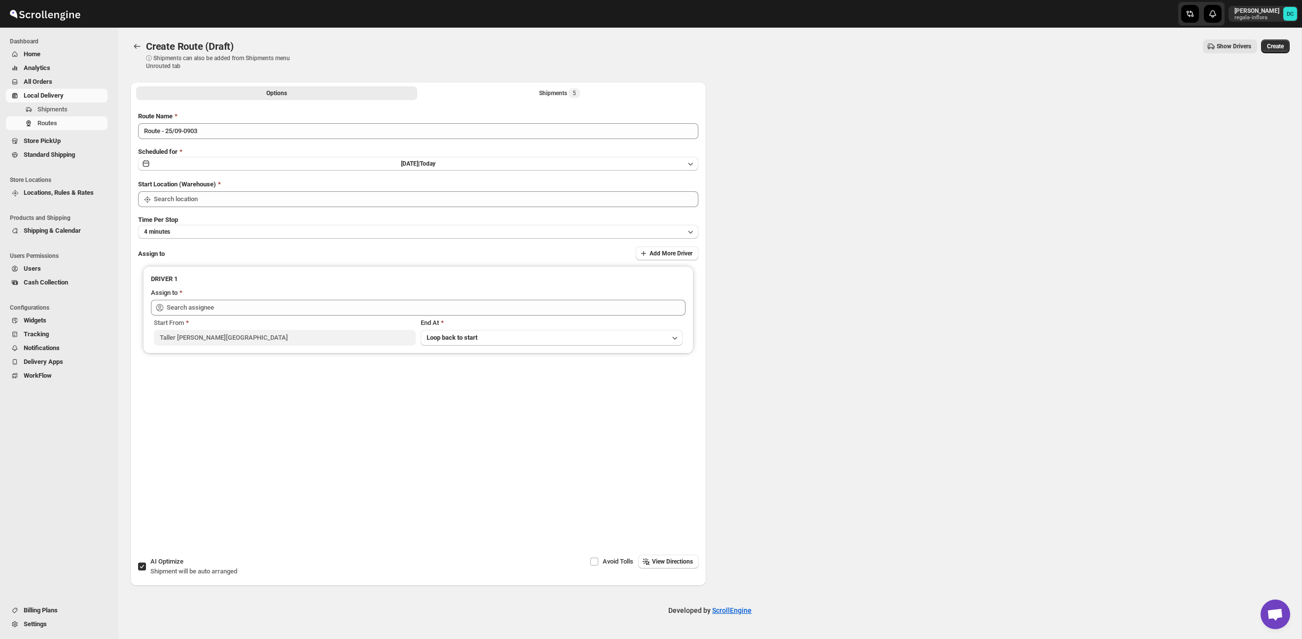
type input "Taller [PERSON_NAME][GEOGRAPHIC_DATA]"
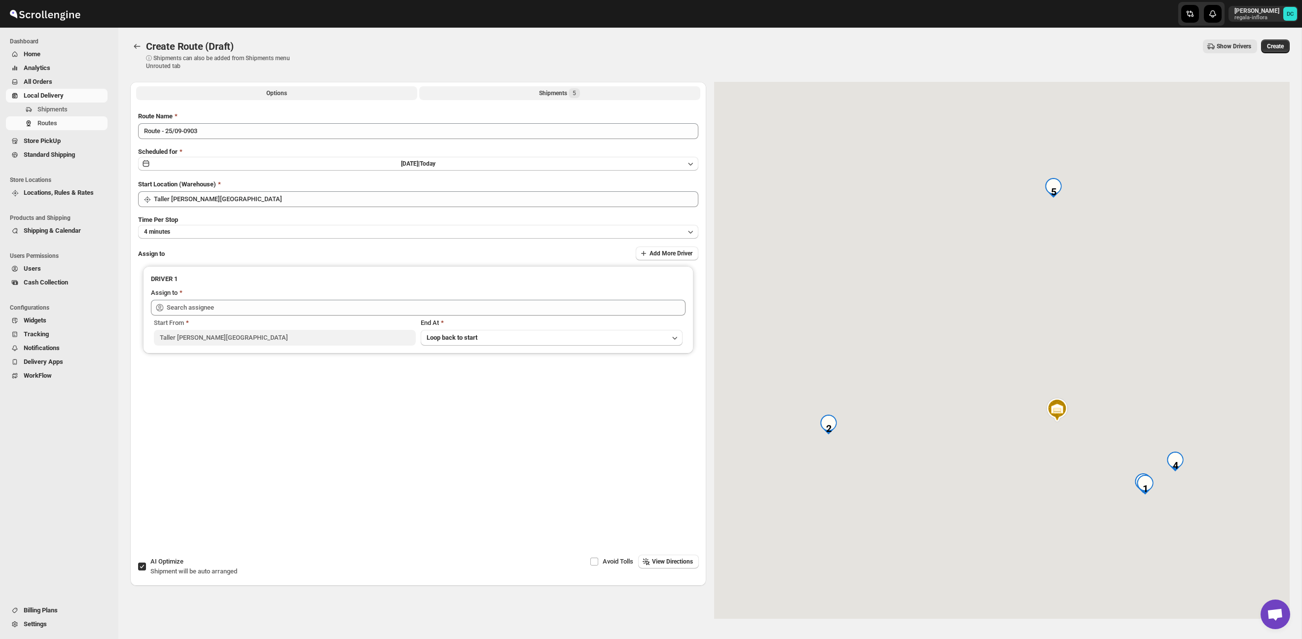
click at [549, 99] on button "Shipments 5" at bounding box center [559, 93] width 281 height 14
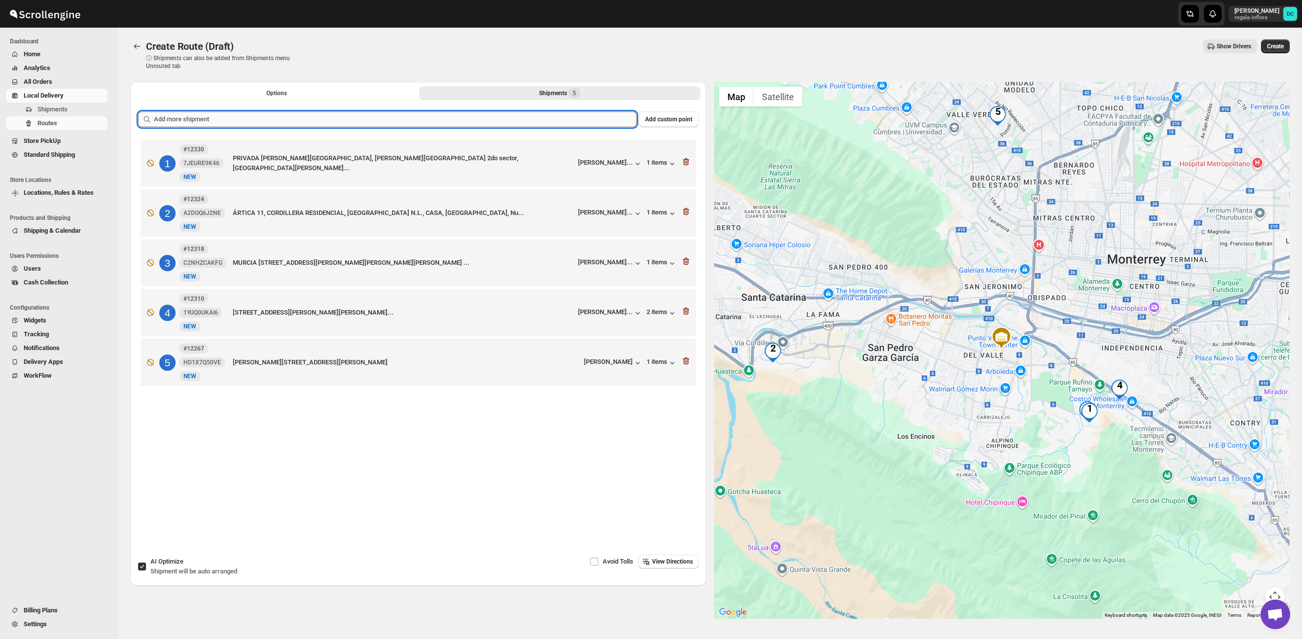
click at [483, 119] on input "text" at bounding box center [395, 119] width 483 height 16
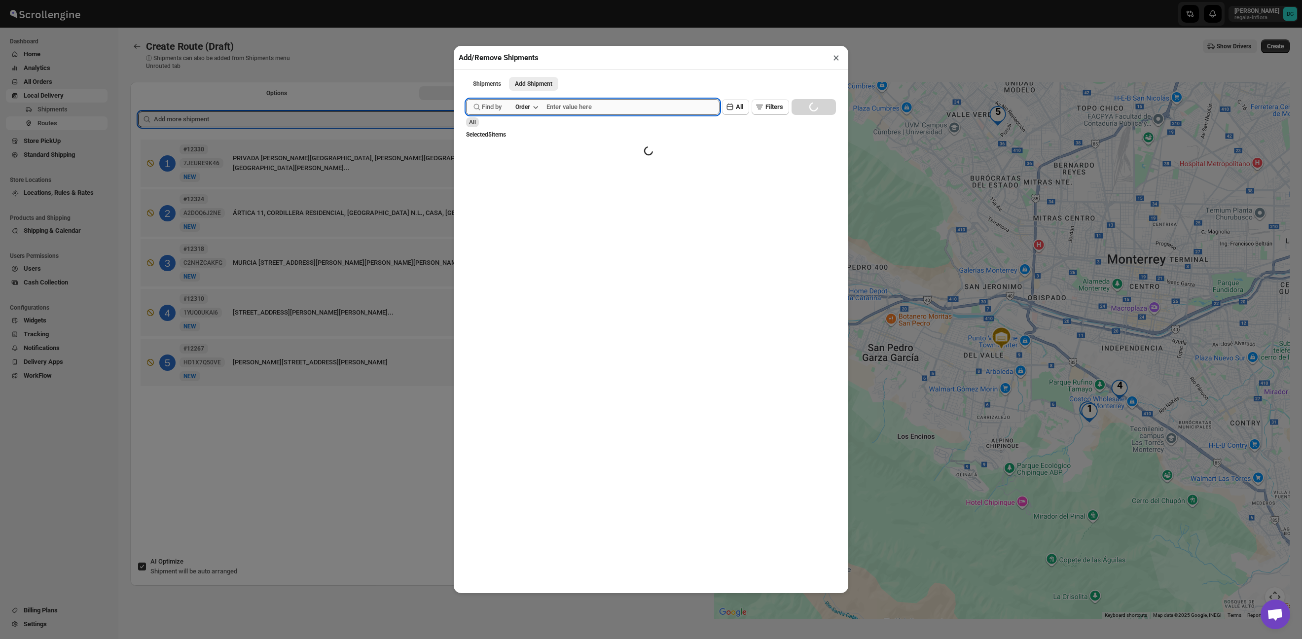
click at [590, 109] on input "text" at bounding box center [632, 107] width 173 height 16
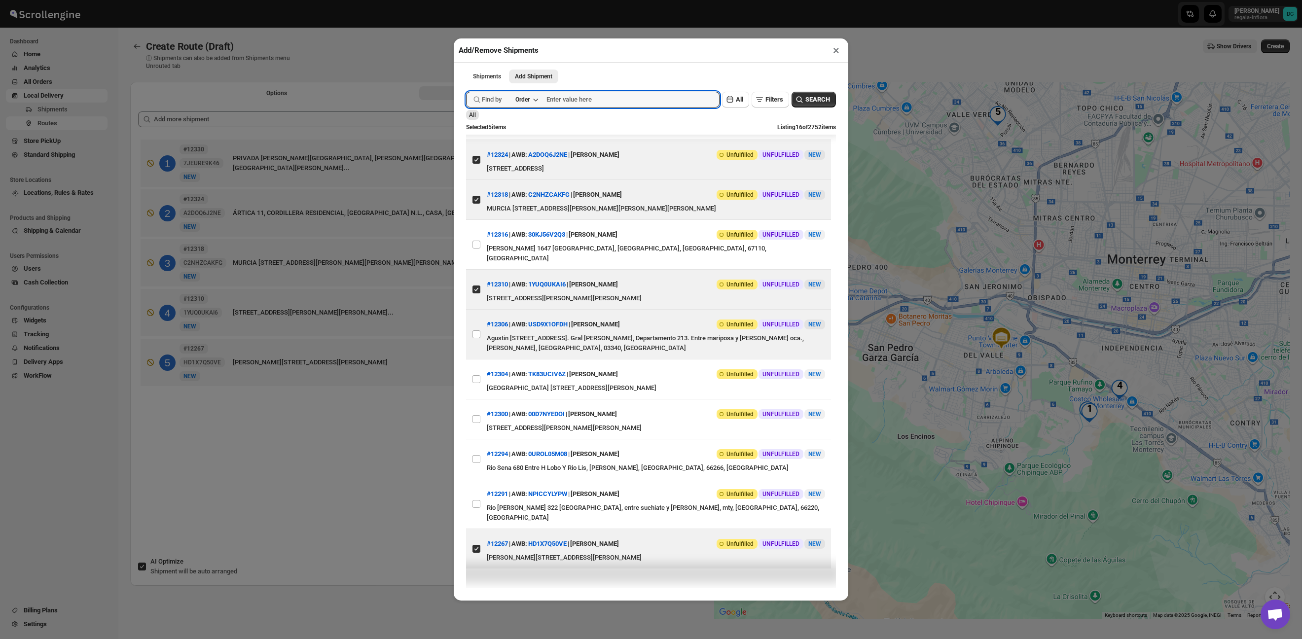
scroll to position [265, 0]
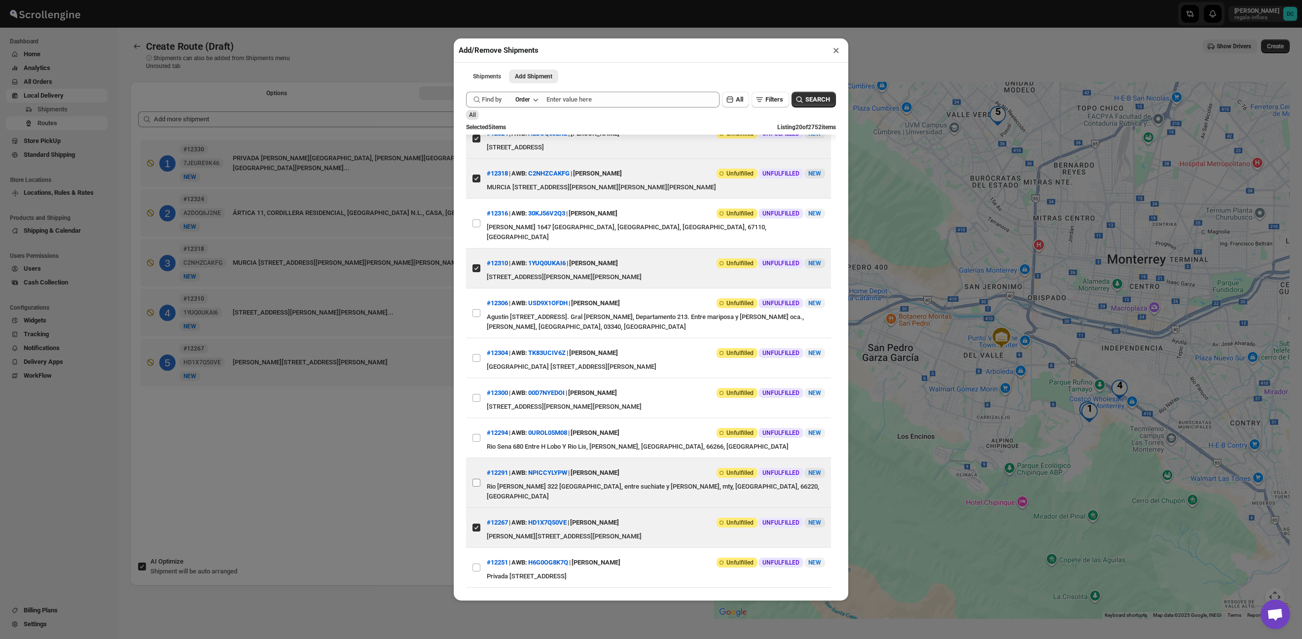
click at [478, 487] on input "View details for 68d2f5a202c94fc1c02b661d" at bounding box center [476, 483] width 8 height 8
checkbox input "true"
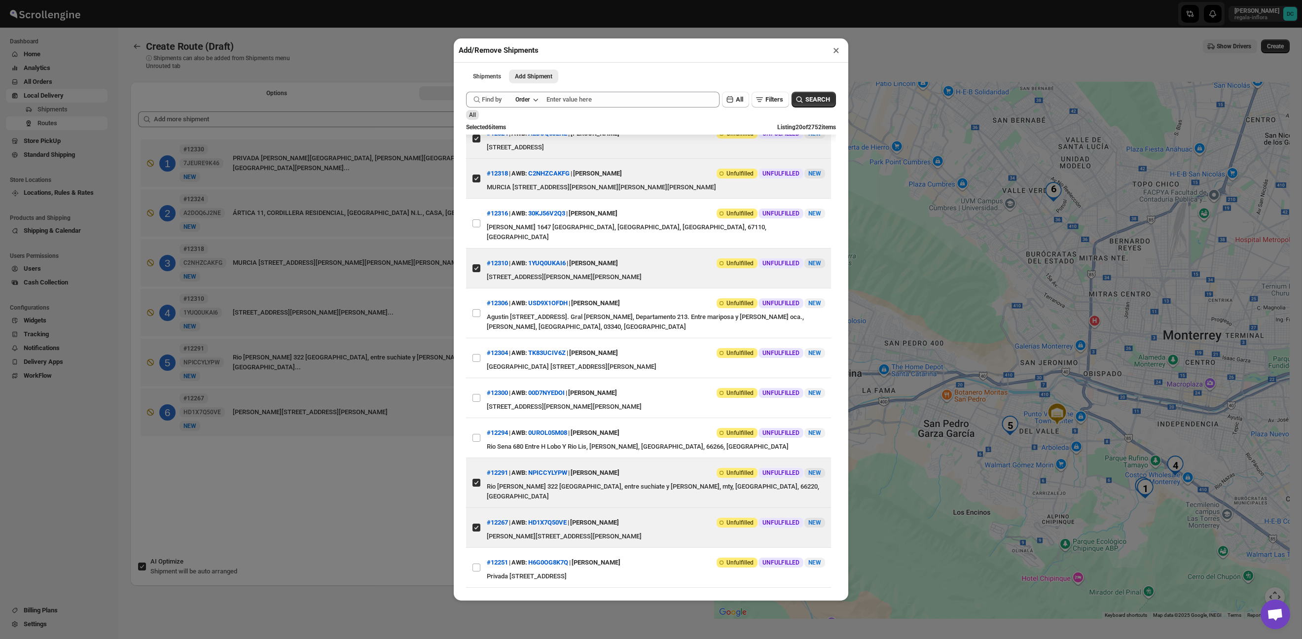
click at [383, 501] on div "Add/Remove Shipments × Shipments Add Shipment More views Shipments Add Shipment…" at bounding box center [651, 319] width 1302 height 639
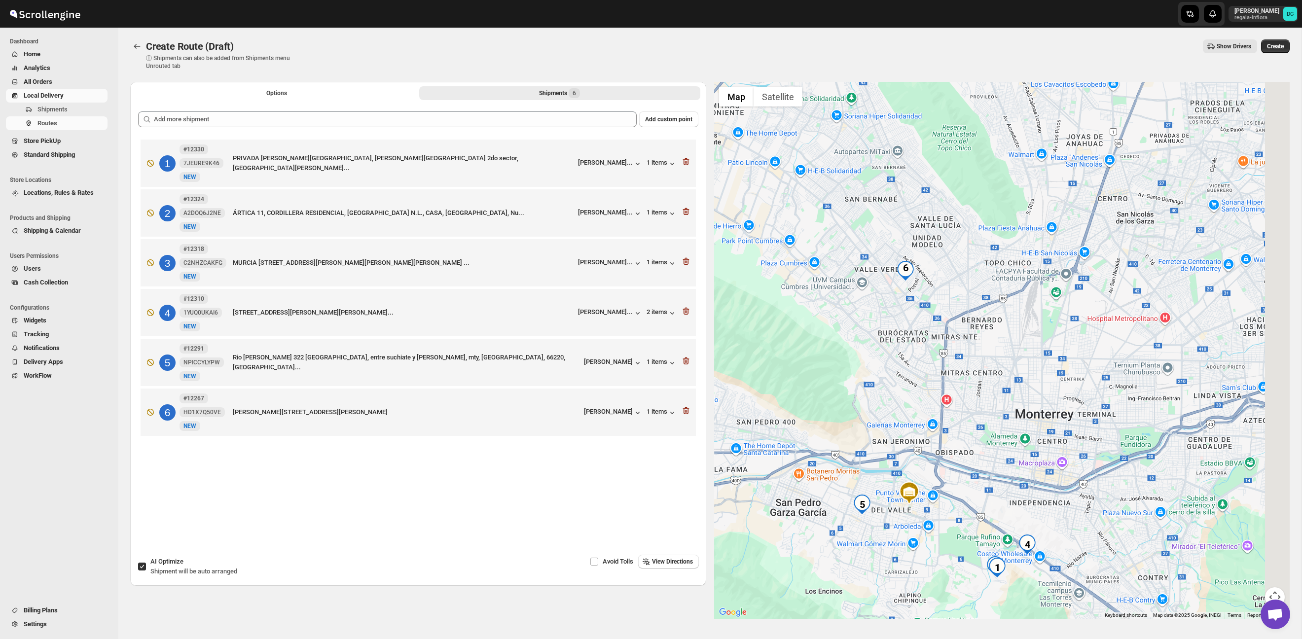
drag, startPoint x: 1202, startPoint y: 361, endPoint x: 1049, endPoint y: 439, distance: 171.3
click at [1050, 440] on div at bounding box center [1002, 350] width 576 height 537
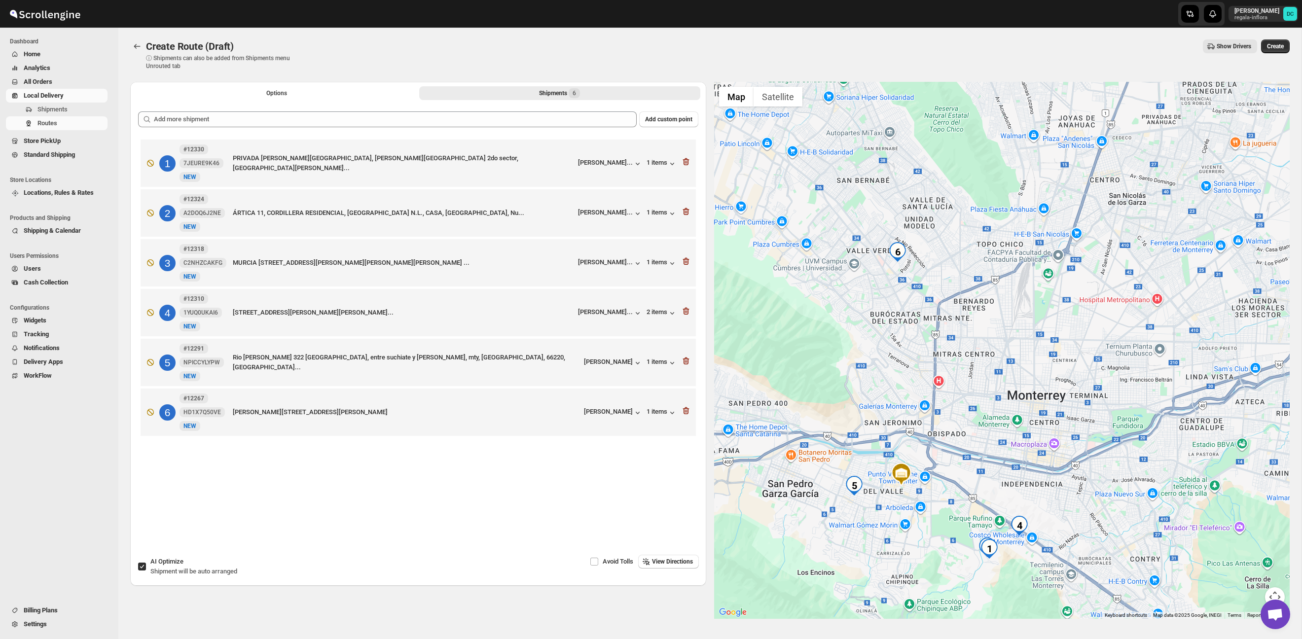
drag, startPoint x: 1059, startPoint y: 475, endPoint x: 1052, endPoint y: 454, distance: 21.8
click at [1052, 455] on div at bounding box center [1002, 350] width 576 height 537
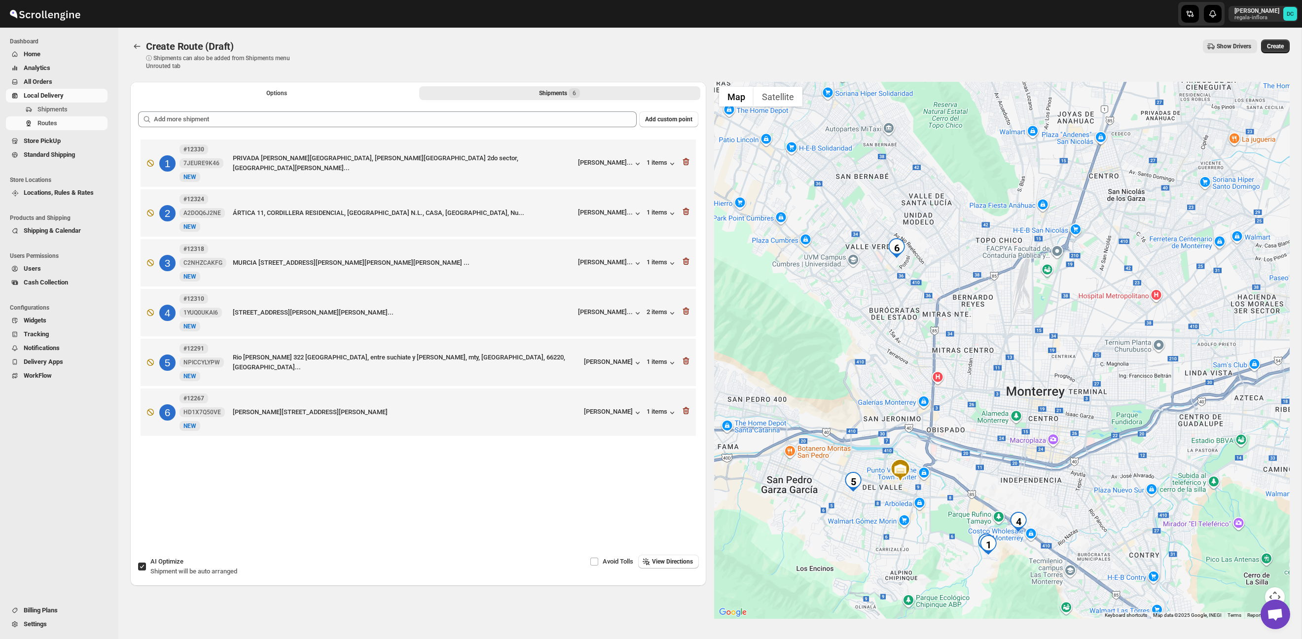
drag, startPoint x: 1093, startPoint y: 453, endPoint x: 1081, endPoint y: 361, distance: 92.9
click at [1083, 357] on div at bounding box center [1002, 350] width 576 height 537
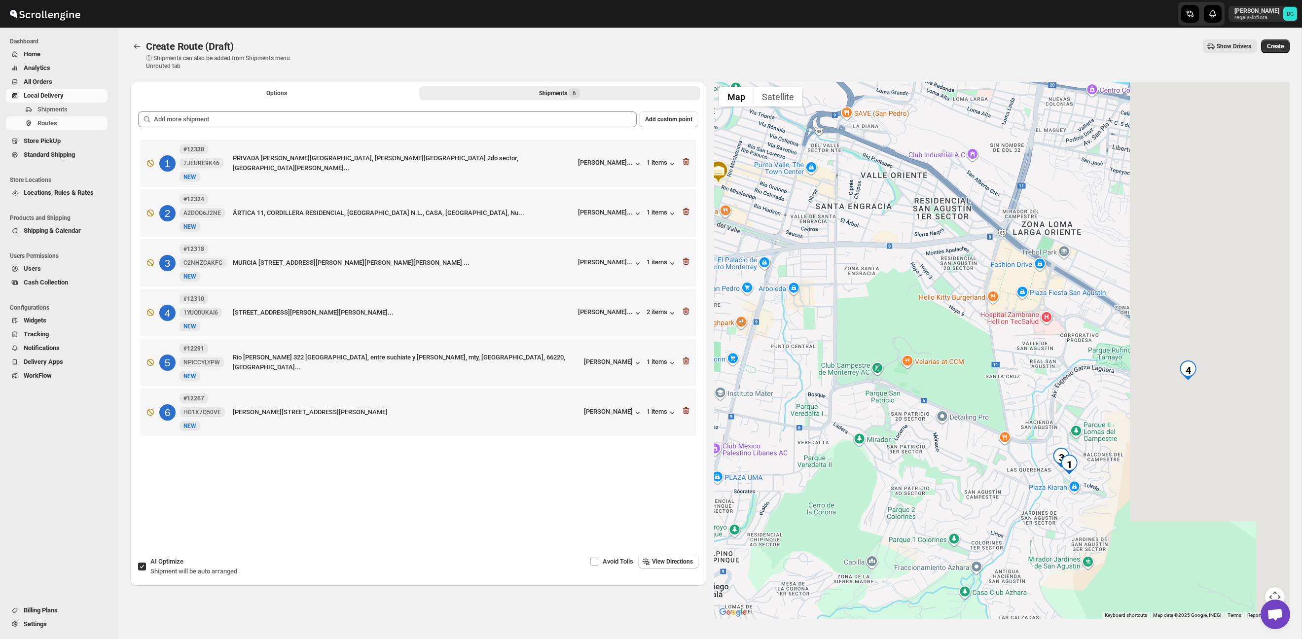
drag, startPoint x: 1133, startPoint y: 457, endPoint x: 891, endPoint y: 279, distance: 300.5
click at [891, 279] on div at bounding box center [1002, 350] width 576 height 537
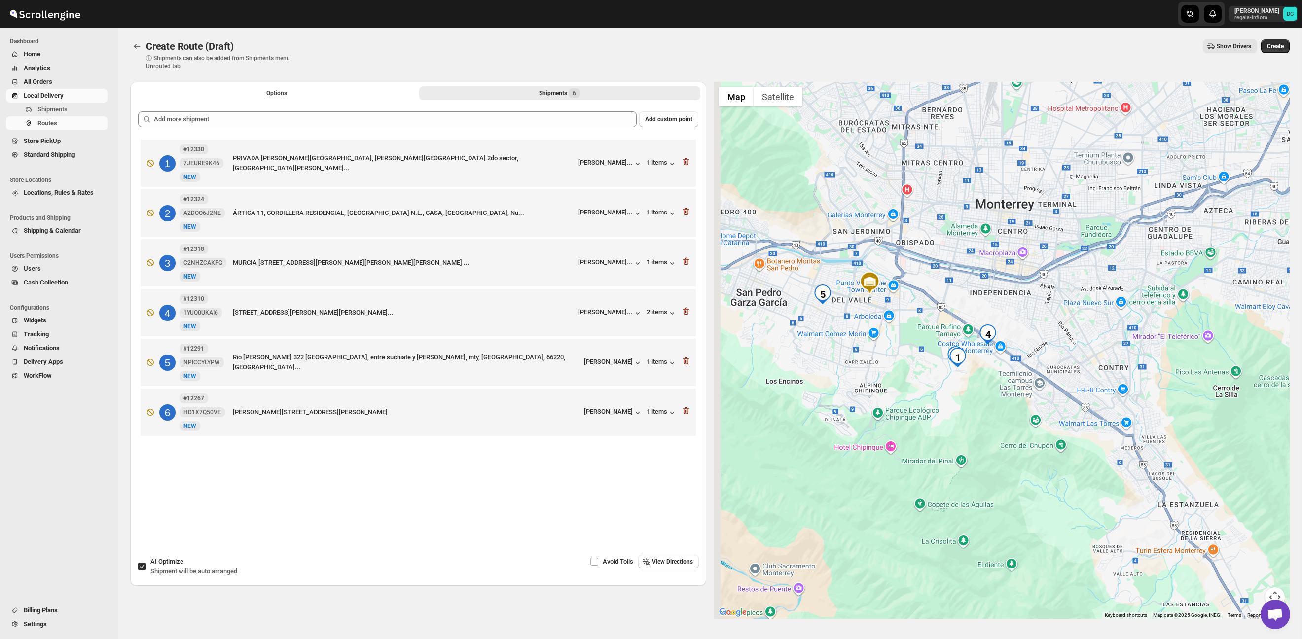
drag, startPoint x: 825, startPoint y: 313, endPoint x: 948, endPoint y: 391, distance: 146.1
click at [948, 391] on div at bounding box center [1002, 350] width 576 height 537
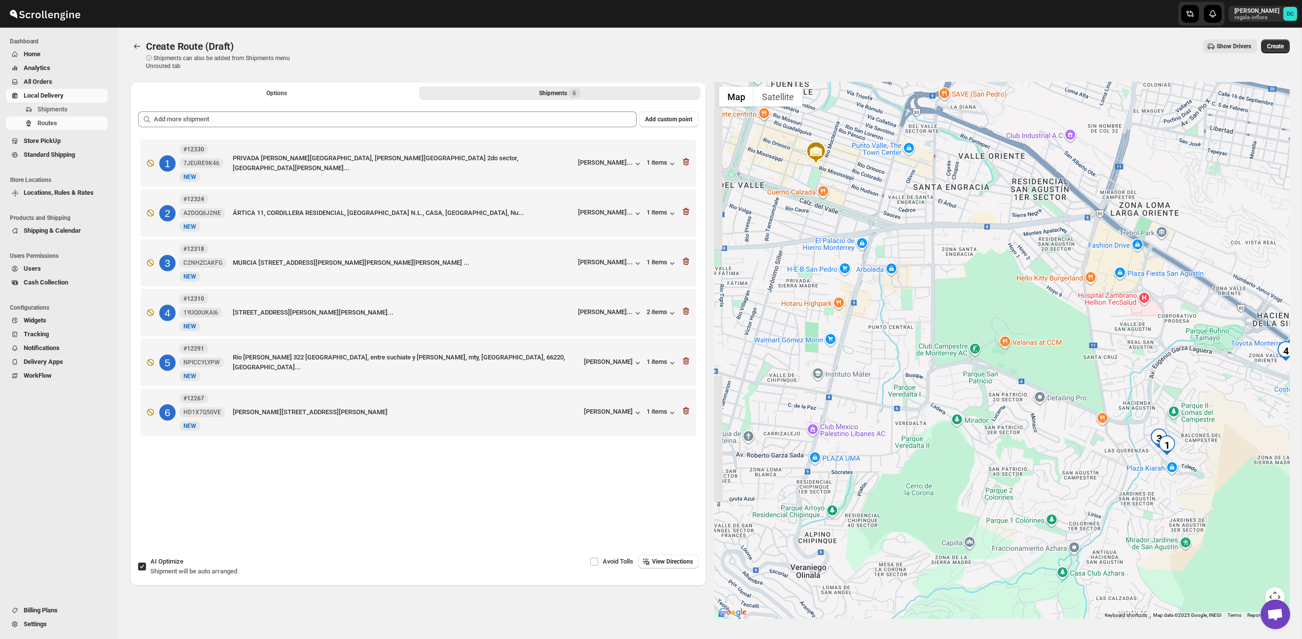
drag, startPoint x: 884, startPoint y: 353, endPoint x: 1080, endPoint y: 373, distance: 197.2
click at [1080, 373] on div at bounding box center [1002, 350] width 576 height 537
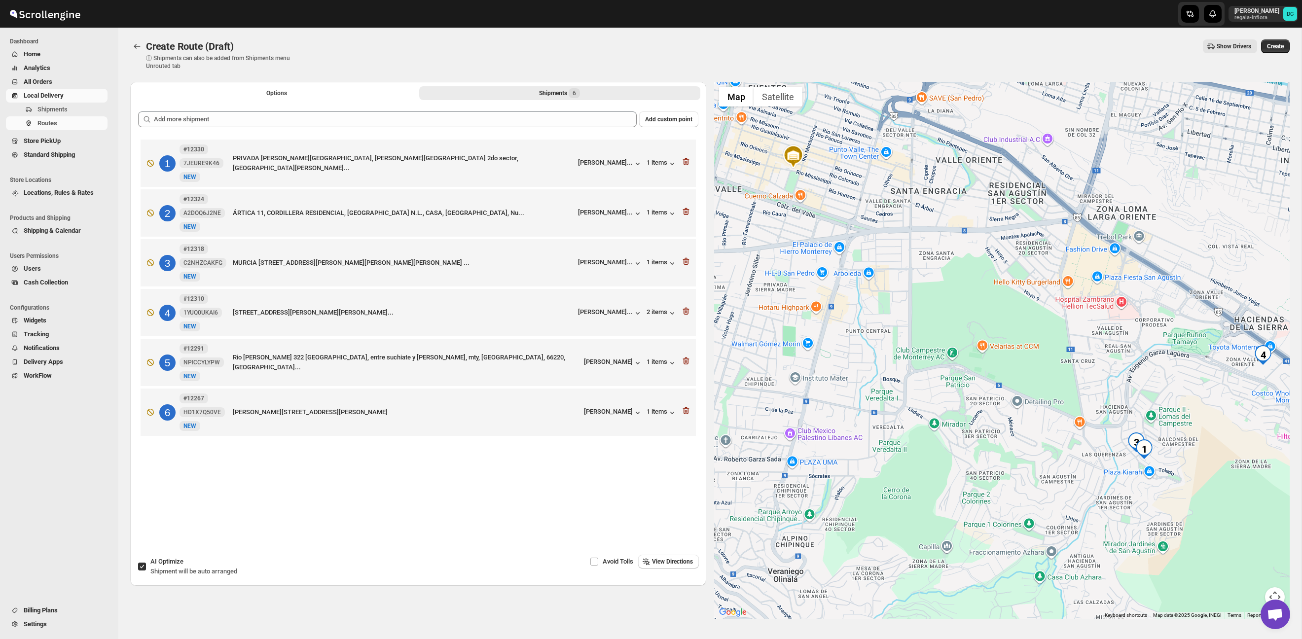
drag, startPoint x: 1029, startPoint y: 357, endPoint x: 853, endPoint y: 365, distance: 176.2
click at [853, 365] on div at bounding box center [1002, 350] width 576 height 537
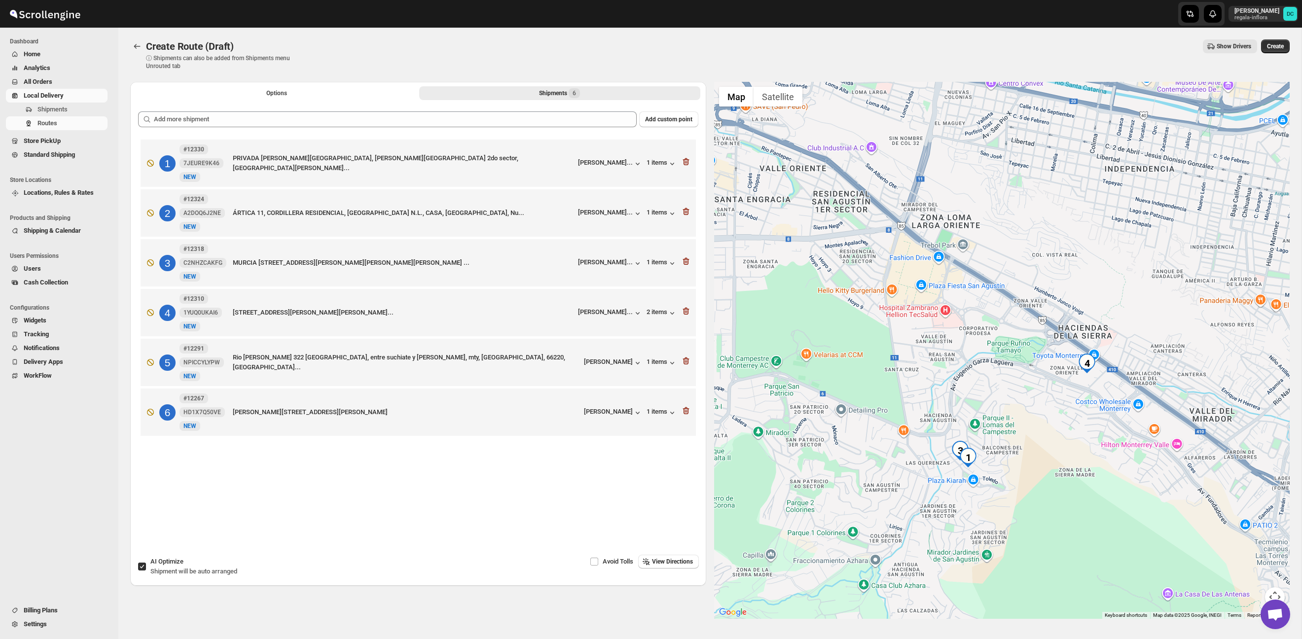
drag, startPoint x: 860, startPoint y: 319, endPoint x: 1148, endPoint y: 341, distance: 288.8
click at [1154, 344] on div at bounding box center [1002, 350] width 576 height 537
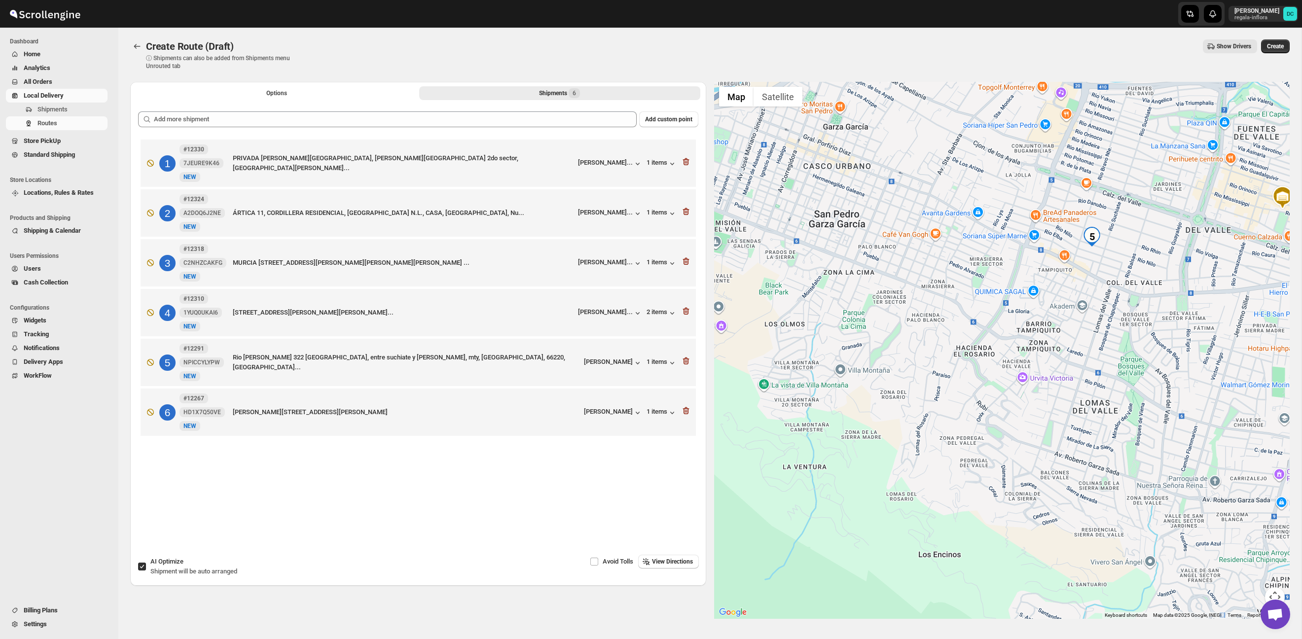
drag, startPoint x: 972, startPoint y: 313, endPoint x: 1117, endPoint y: 310, distance: 145.0
click at [1117, 310] on div at bounding box center [1002, 350] width 576 height 537
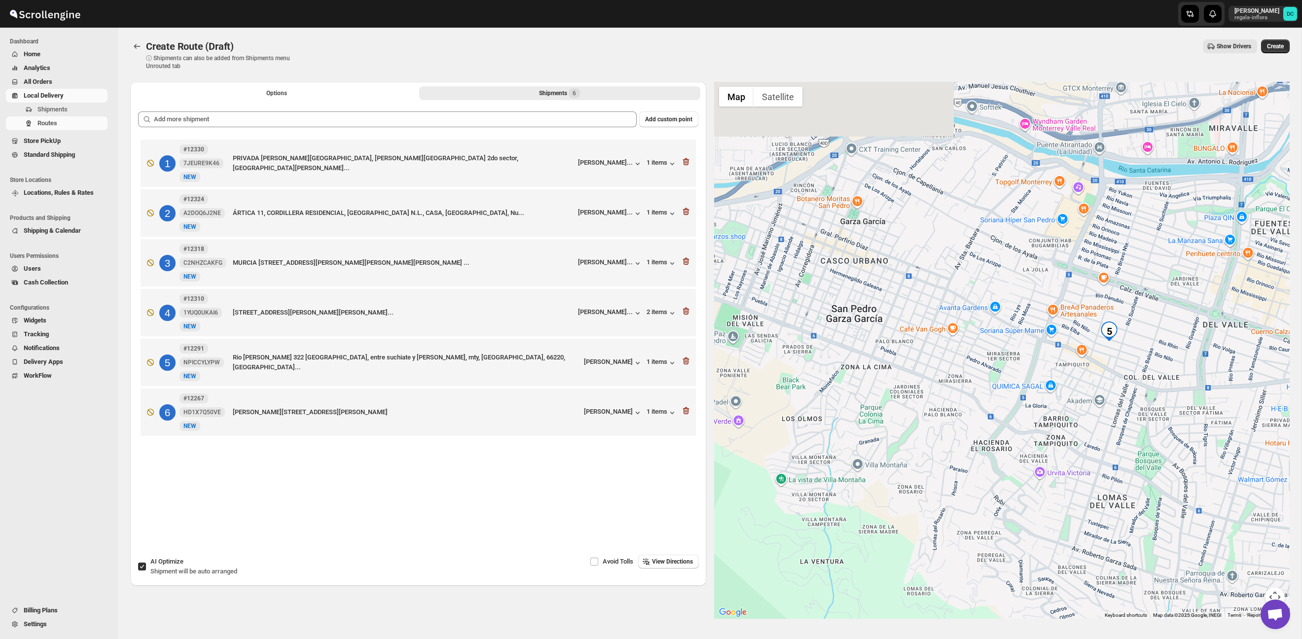
drag, startPoint x: 1003, startPoint y: 282, endPoint x: 1034, endPoint y: 382, distance: 104.5
click at [1036, 384] on div at bounding box center [1002, 350] width 576 height 537
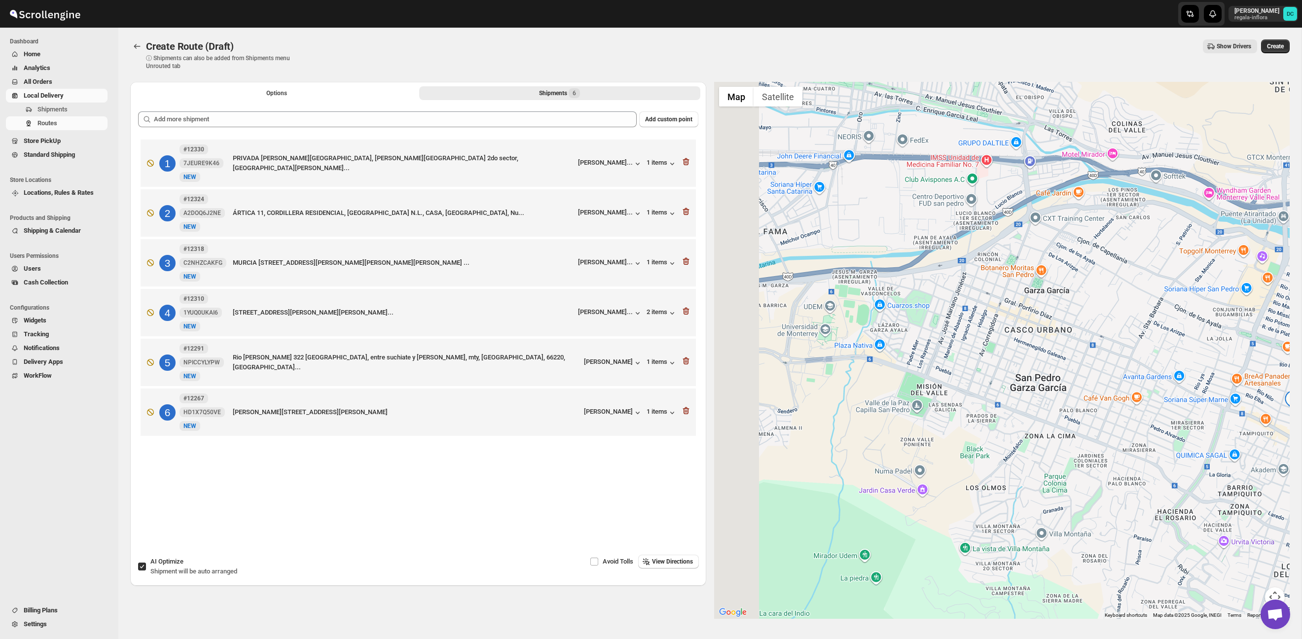
drag, startPoint x: 1059, startPoint y: 352, endPoint x: 1160, endPoint y: 361, distance: 101.6
click at [1165, 362] on div at bounding box center [1002, 350] width 576 height 537
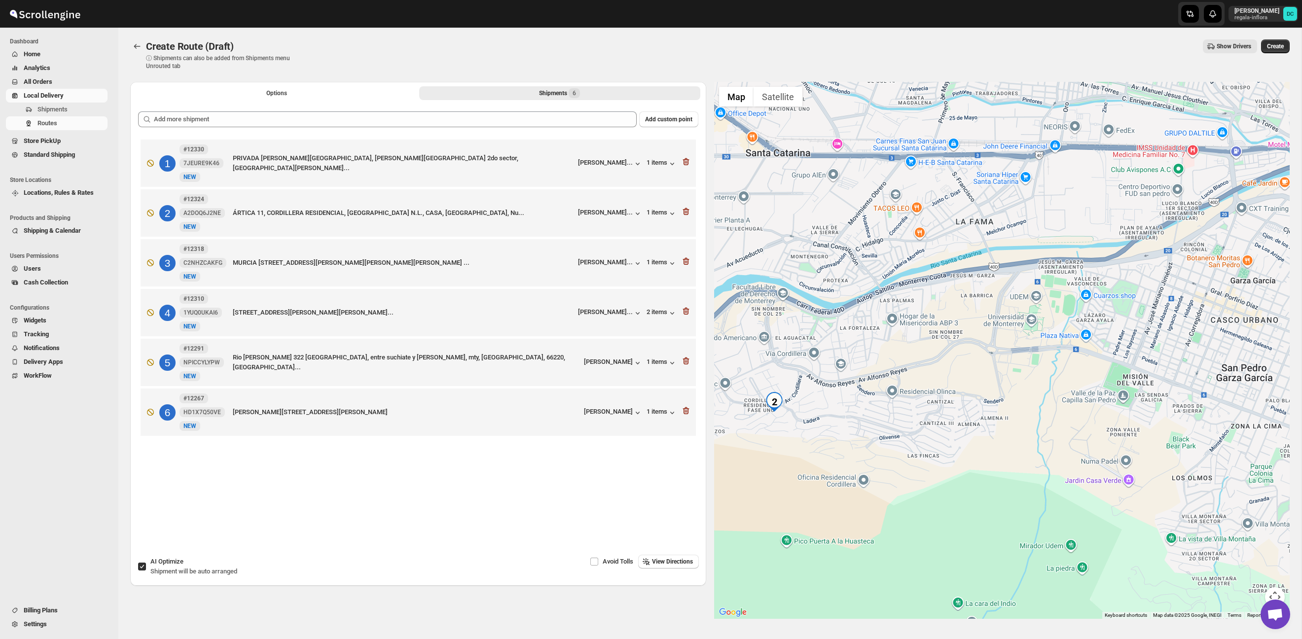
drag, startPoint x: 1109, startPoint y: 335, endPoint x: 1082, endPoint y: 357, distance: 34.7
click at [1118, 334] on div at bounding box center [1002, 350] width 576 height 537
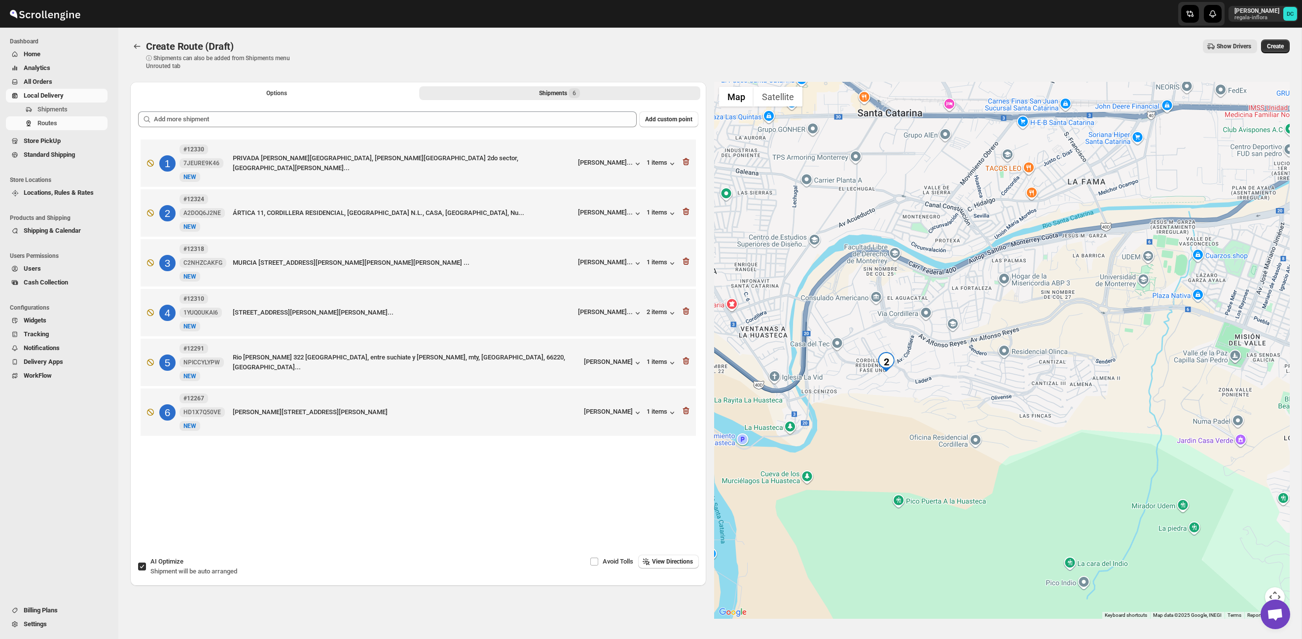
drag, startPoint x: 966, startPoint y: 383, endPoint x: 1076, endPoint y: 343, distance: 116.7
click at [1076, 343] on div at bounding box center [1002, 350] width 576 height 537
